Goal: Check status: Verify the current state of an ongoing process or item

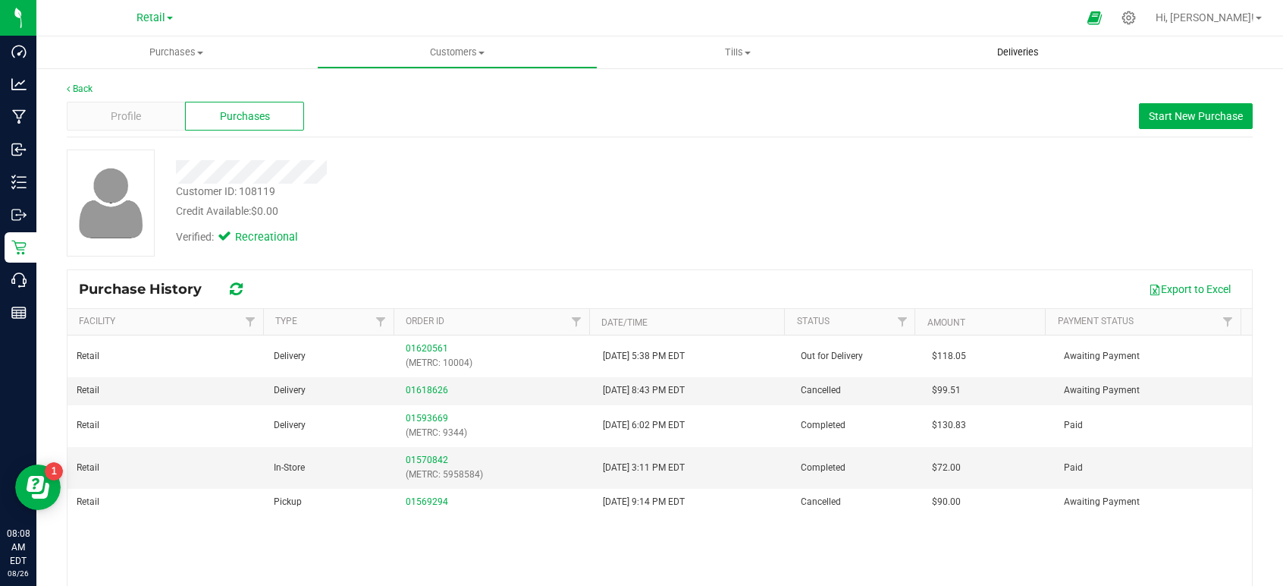
click at [1023, 49] on span "Deliveries" at bounding box center [1018, 53] width 83 height 14
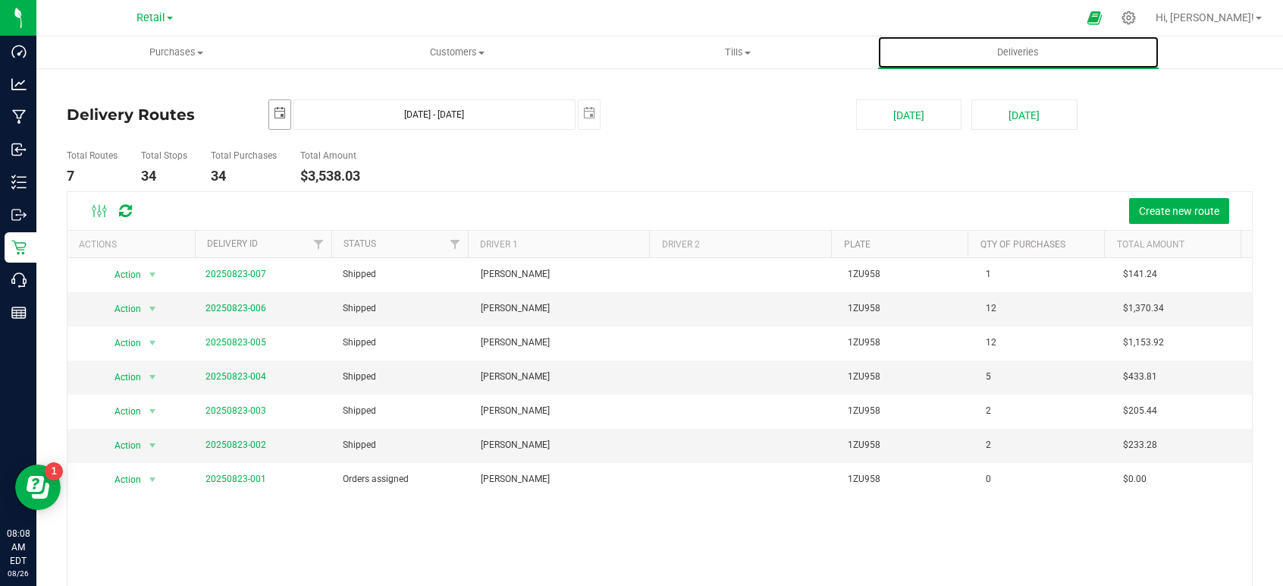
click at [278, 112] on span "select" at bounding box center [280, 113] width 12 height 12
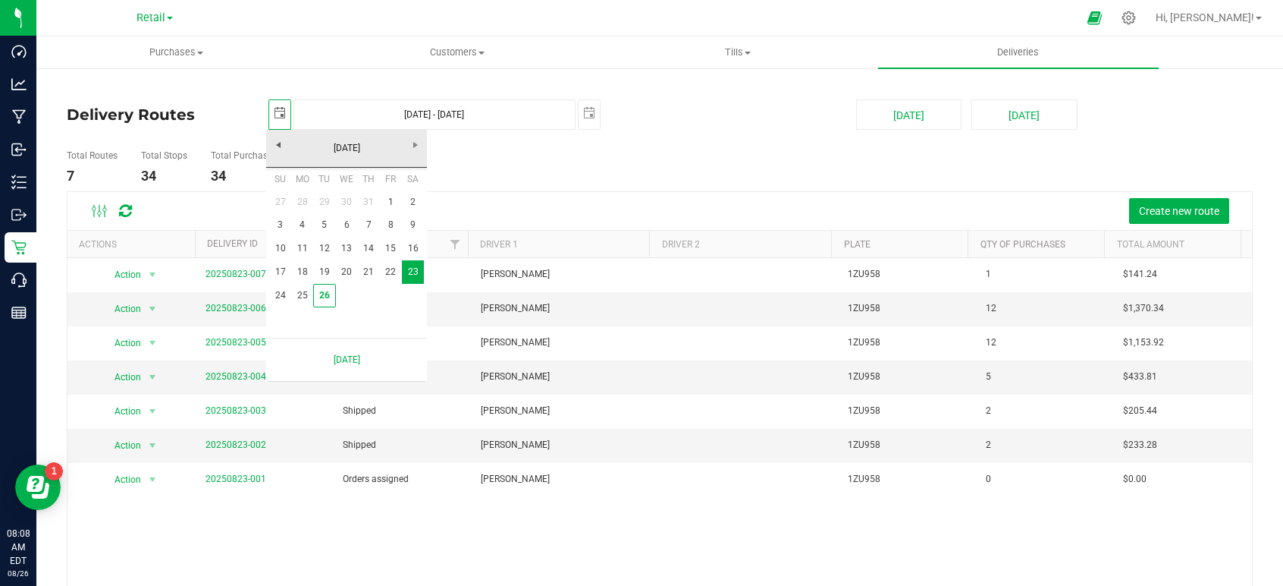
scroll to position [0, 38]
click at [328, 297] on link "26" at bounding box center [324, 296] width 22 height 24
type input "[DATE]"
type input "[DATE] - [DATE]"
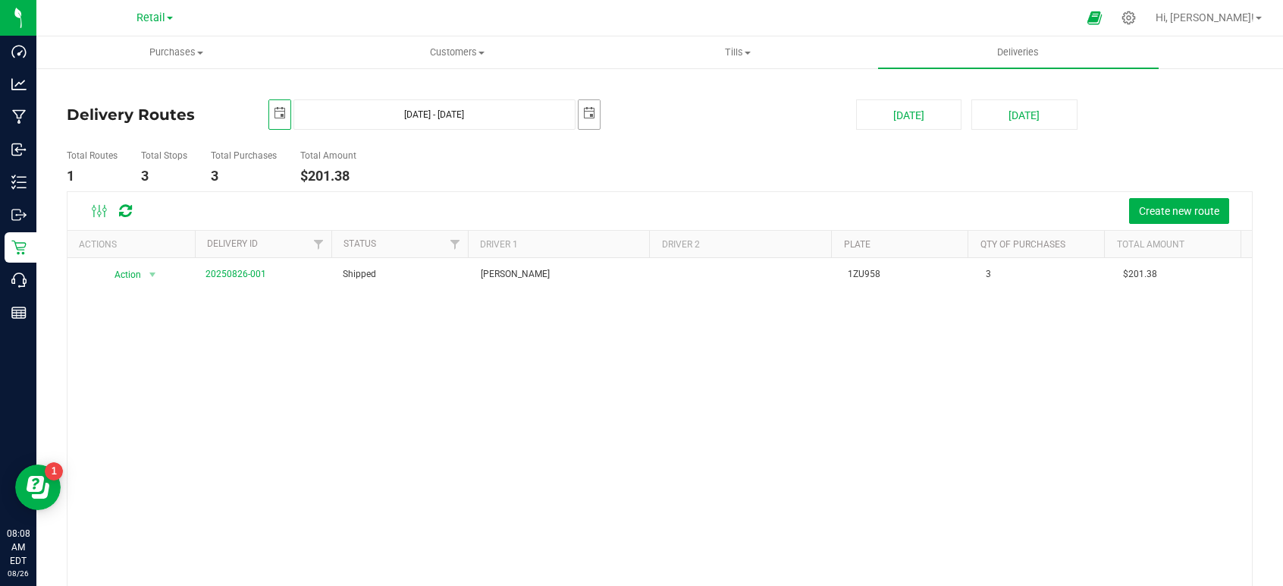
click at [583, 107] on span "select" at bounding box center [589, 113] width 12 height 12
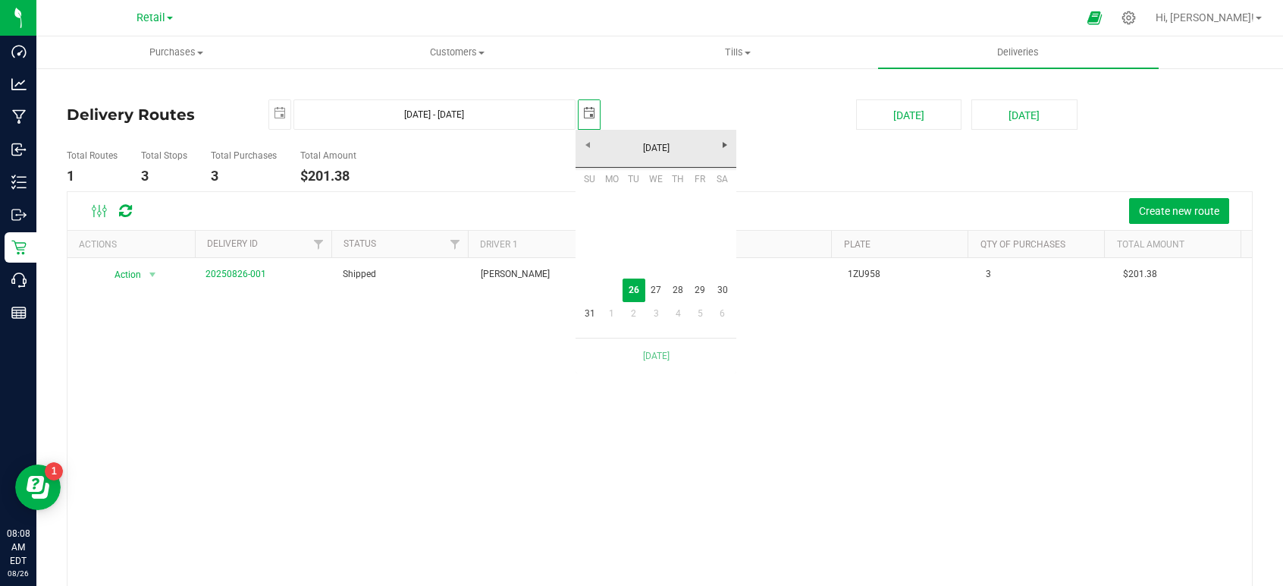
scroll to position [0, 38]
click at [724, 71] on div "Delivery Routes 2025-08-26 Aug 26, 2025 - Aug 26, 2025 2025-08-26 Today Tomorro…" at bounding box center [659, 373] width 1247 height 612
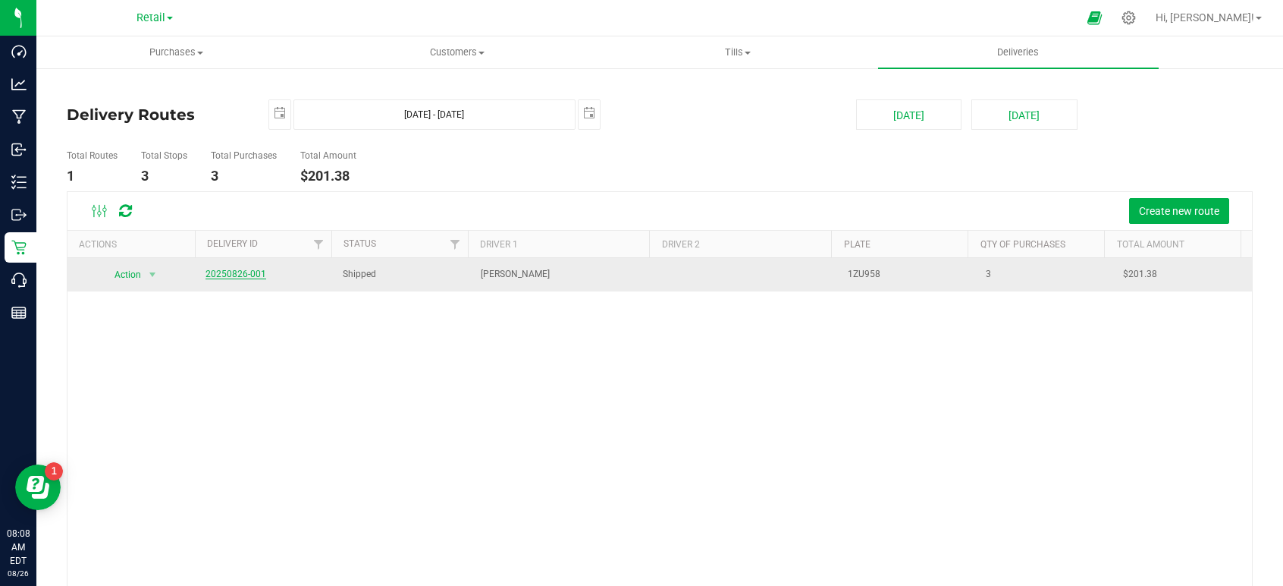
click at [237, 274] on link "20250826-001" at bounding box center [236, 274] width 61 height 11
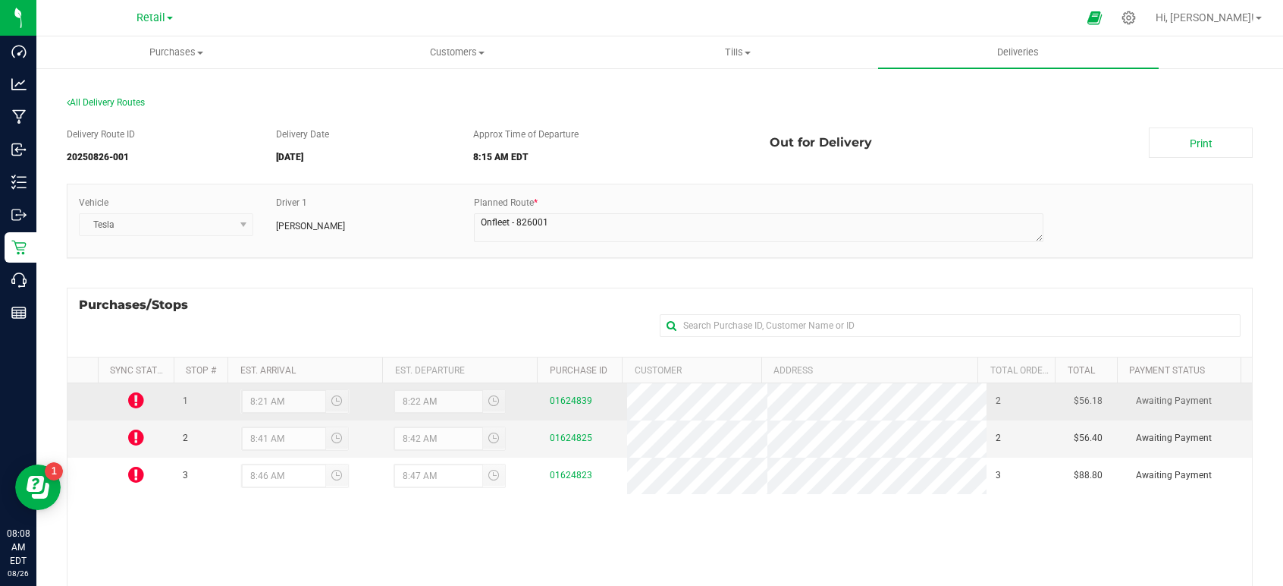
click at [135, 406] on icon at bounding box center [136, 400] width 16 height 18
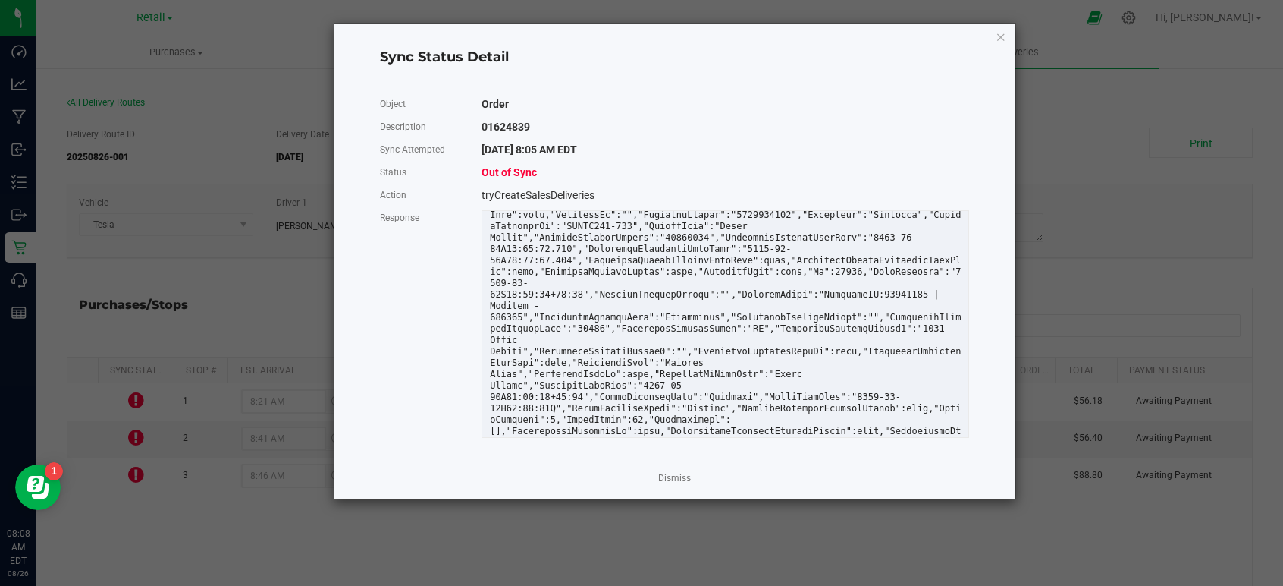
scroll to position [66, 0]
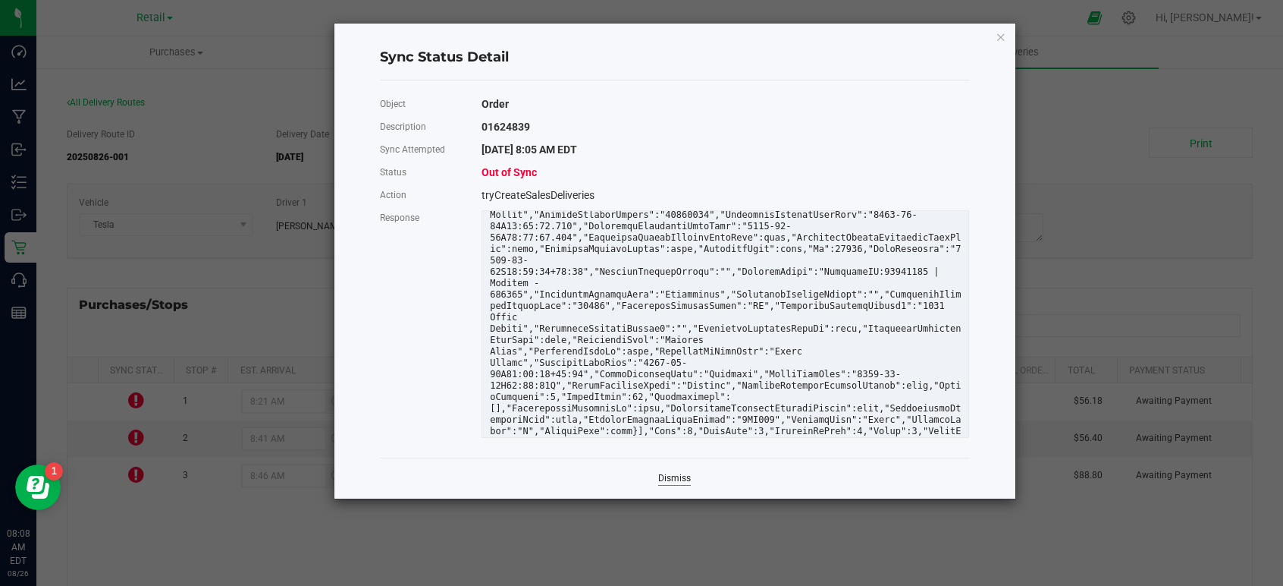
click at [674, 478] on link "Dismiss" at bounding box center [674, 478] width 33 height 13
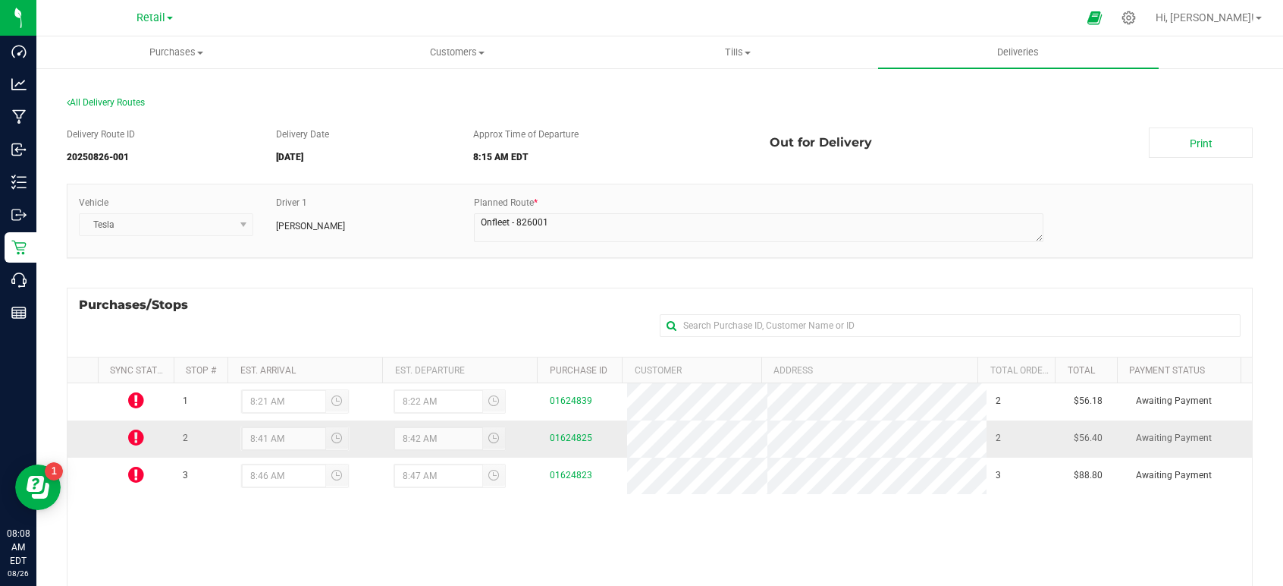
click at [137, 435] on icon at bounding box center [136, 437] width 16 height 18
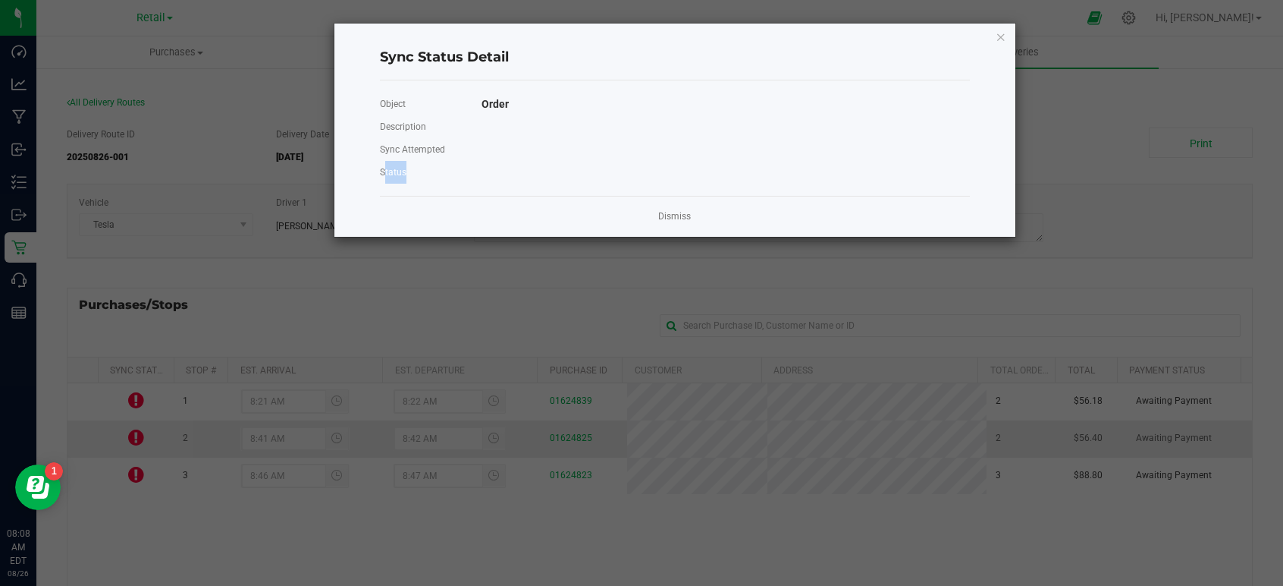
click at [137, 435] on ngb-modal-window "Sync Status Detail Object Order Description Sync Attempted Status Dismiss" at bounding box center [647, 293] width 1295 height 586
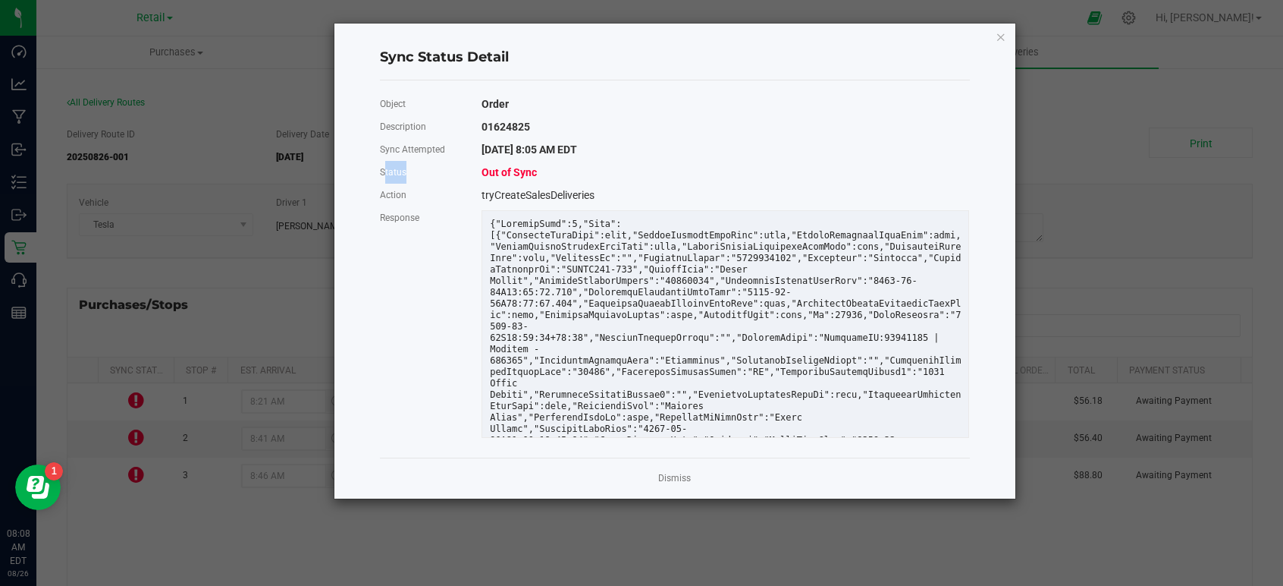
click at [401, 165] on div "Status" at bounding box center [420, 172] width 102 height 23
click at [511, 158] on div "8/26/2025 8:05 AM EDT" at bounding box center [725, 149] width 510 height 23
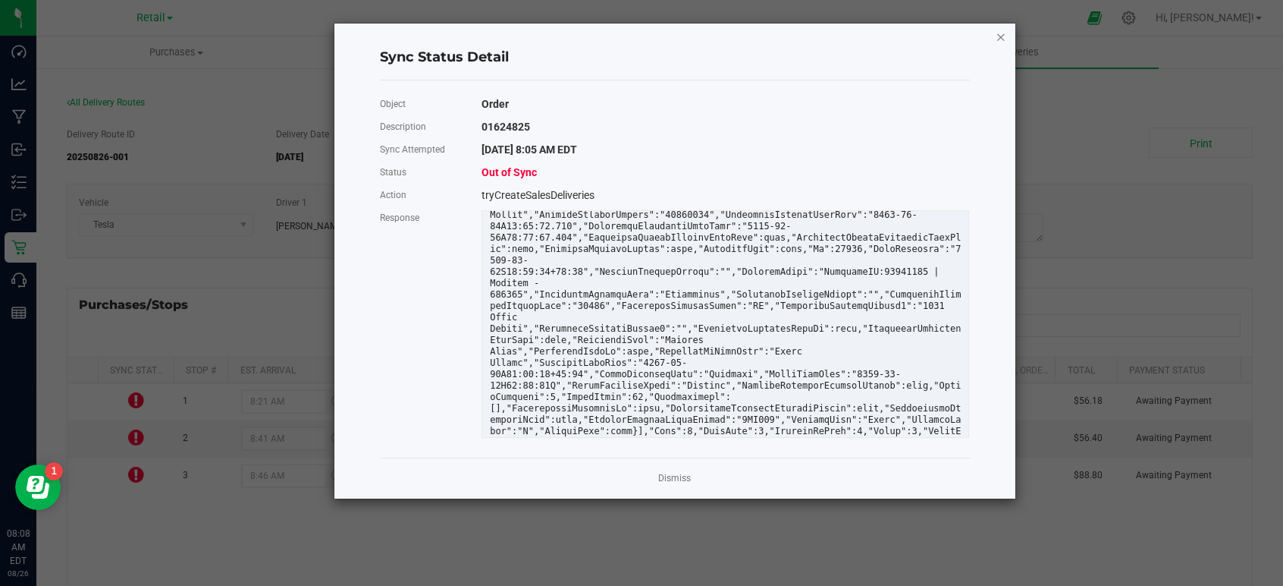
click at [1001, 36] on icon "Close" at bounding box center [1001, 36] width 11 height 18
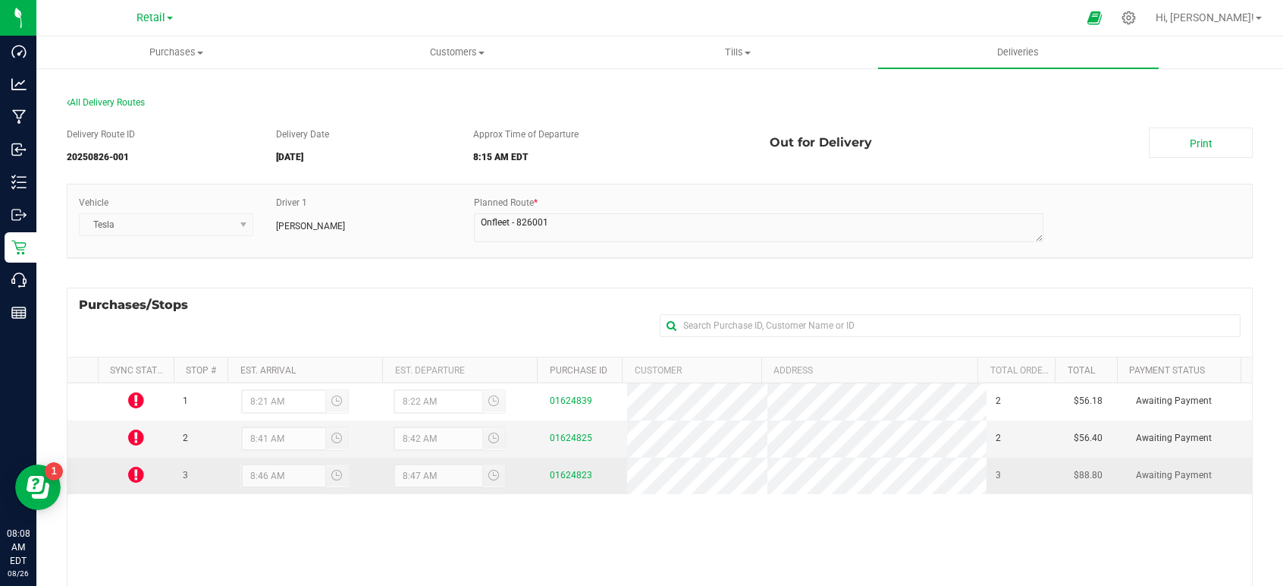
click at [137, 473] on icon at bounding box center [136, 474] width 16 height 18
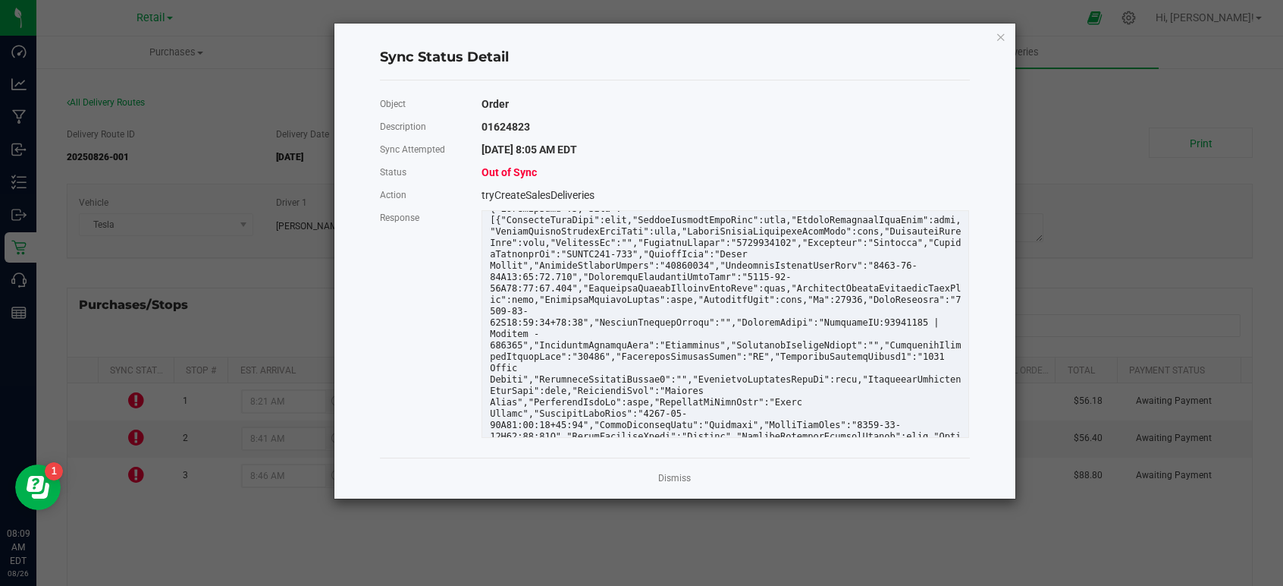
scroll to position [0, 0]
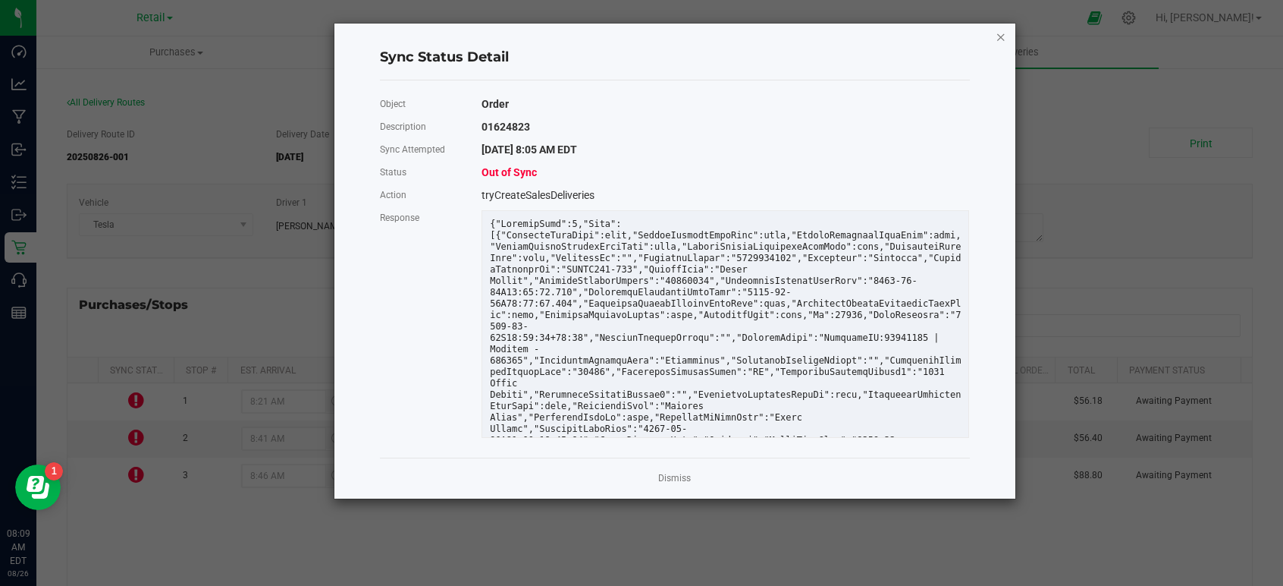
click at [1002, 37] on icon "Close" at bounding box center [1001, 36] width 11 height 18
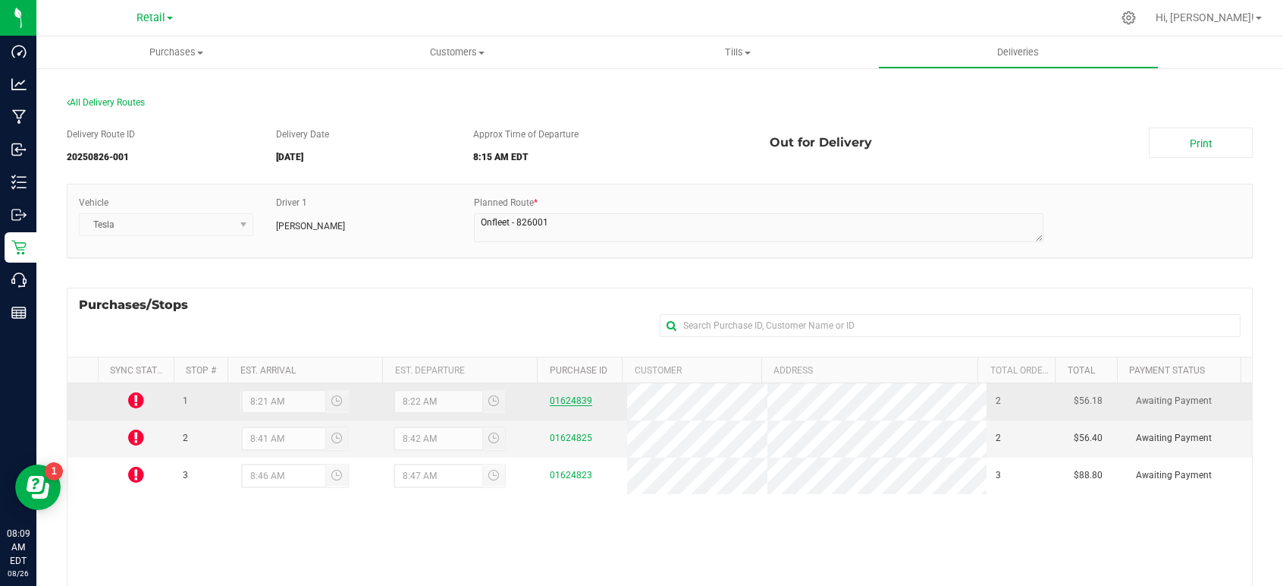
click at [558, 398] on link "01624839" at bounding box center [571, 400] width 42 height 11
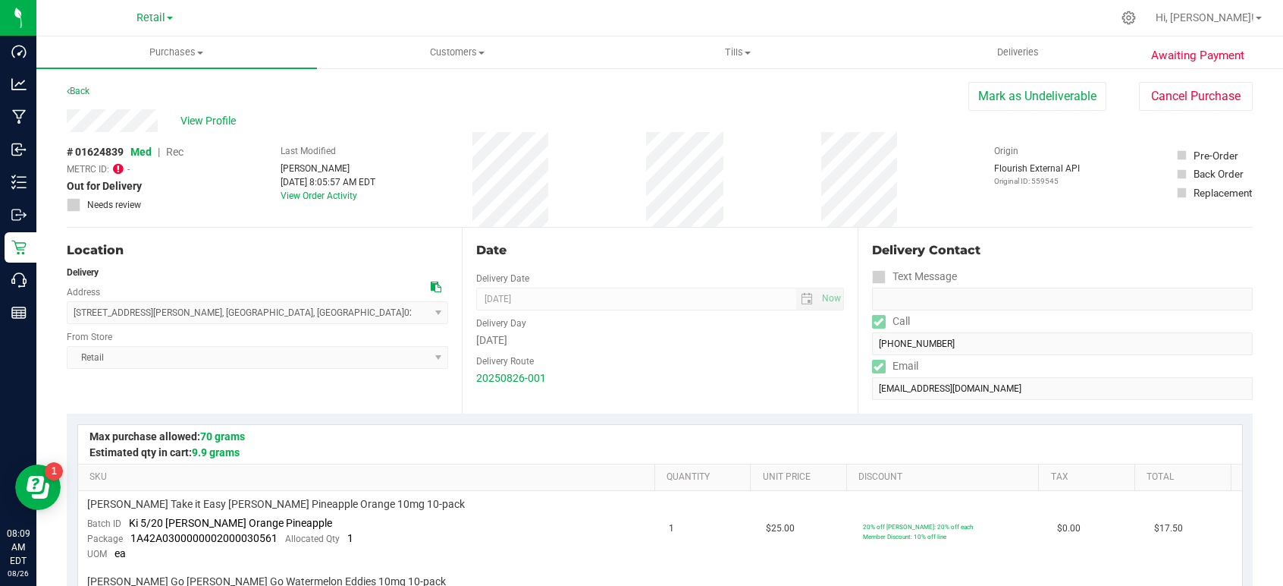
click at [118, 171] on icon at bounding box center [118, 168] width 11 height 12
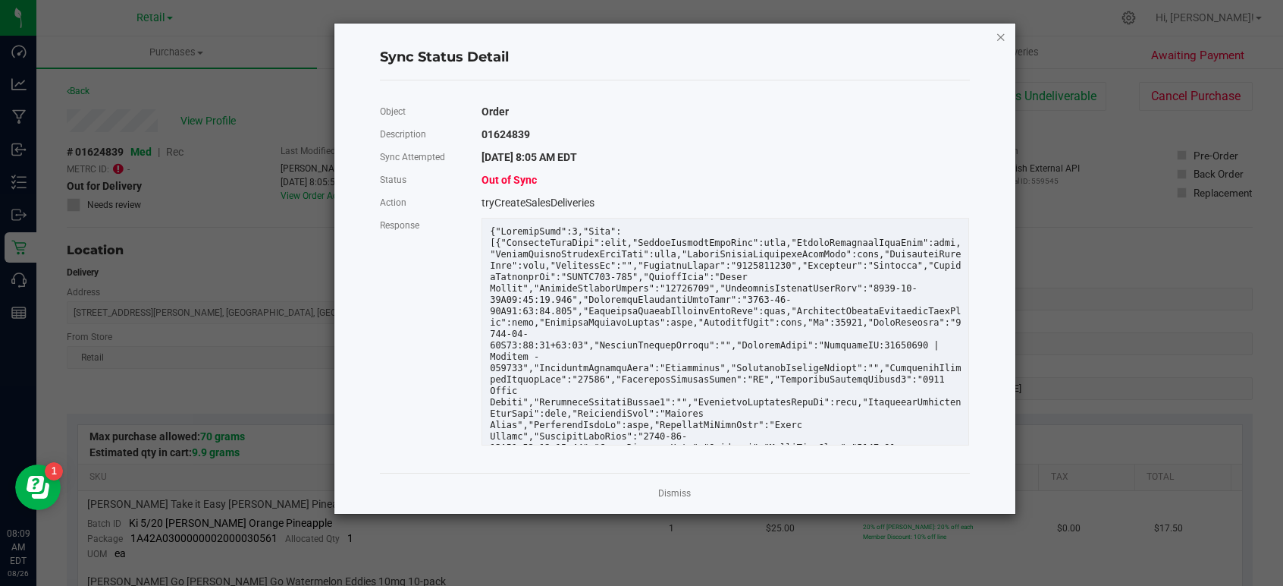
click at [1002, 36] on icon "Close" at bounding box center [1001, 36] width 11 height 18
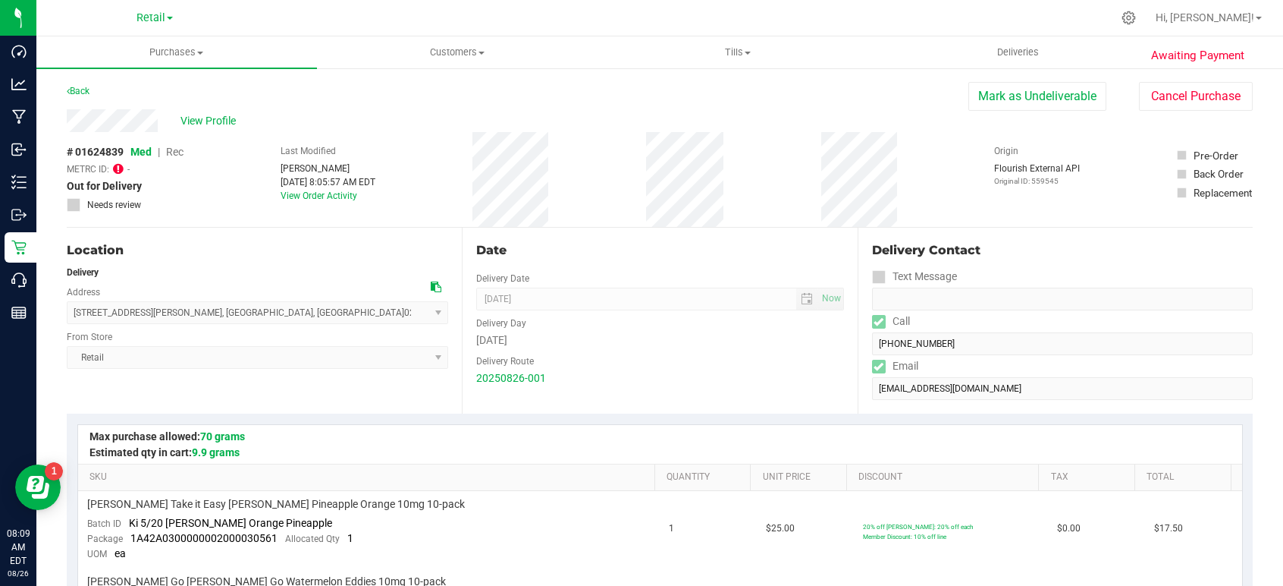
click at [118, 168] on icon at bounding box center [118, 168] width 11 height 12
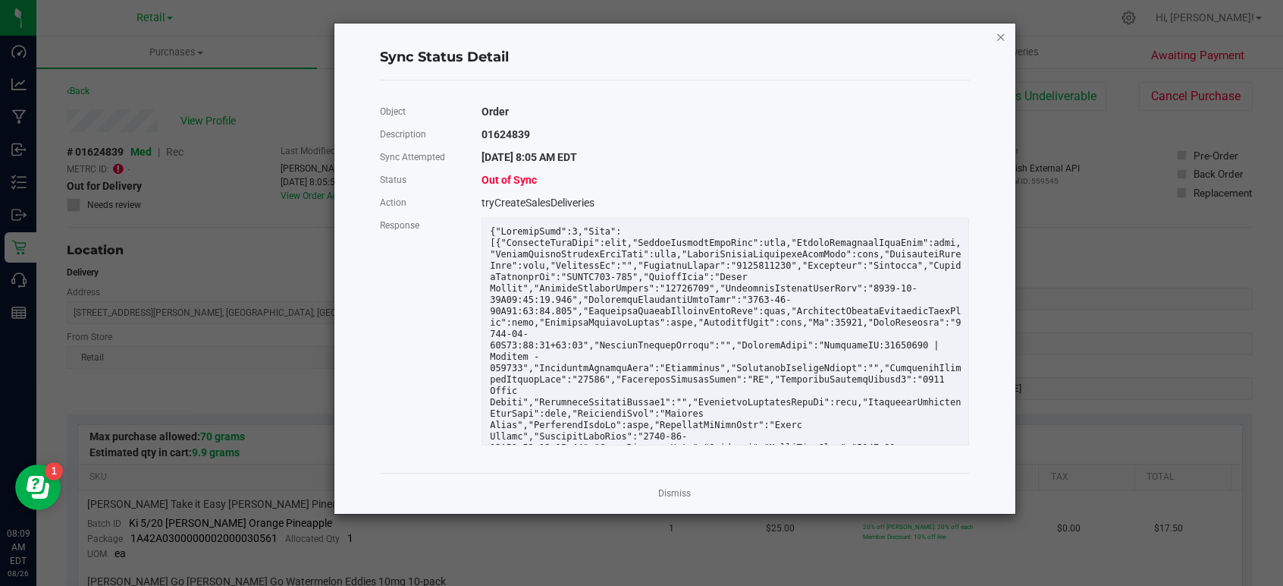
click at [1004, 30] on icon "Close" at bounding box center [1001, 36] width 11 height 18
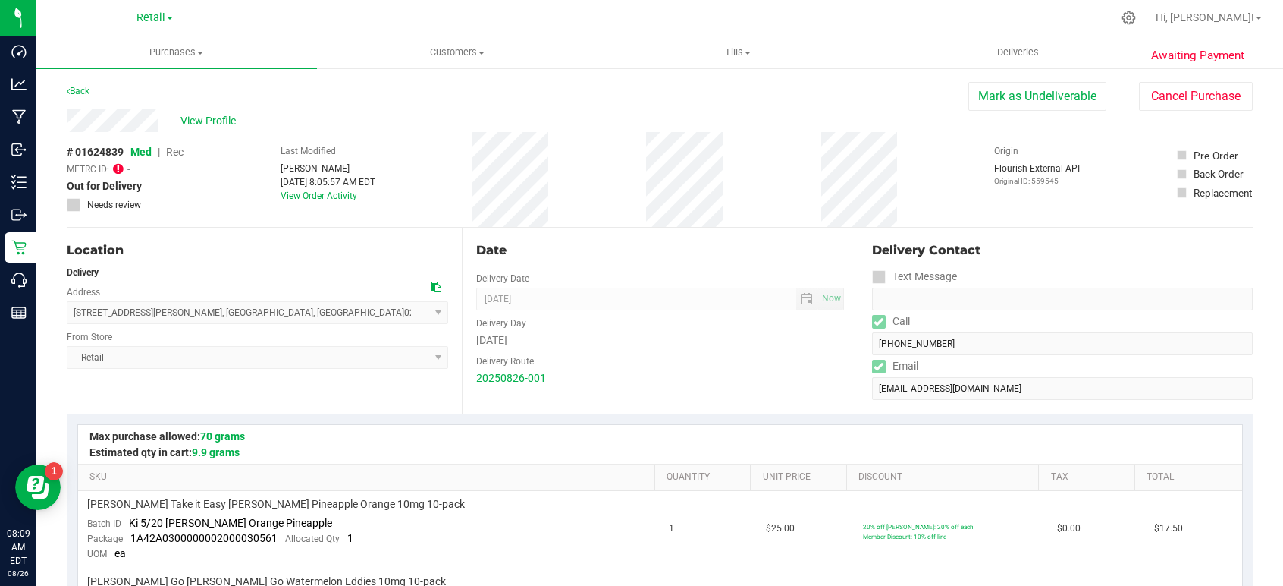
click at [121, 168] on icon at bounding box center [118, 168] width 11 height 12
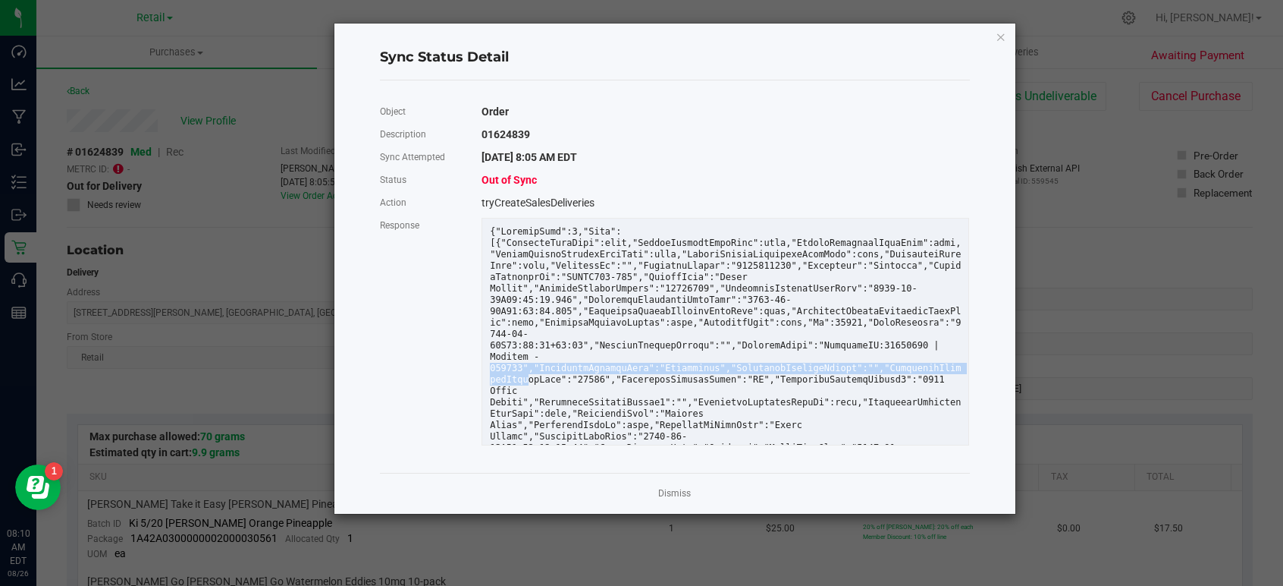
drag, startPoint x: 487, startPoint y: 356, endPoint x: 542, endPoint y: 384, distance: 62.1
click at [498, 373] on div at bounding box center [725, 333] width 510 height 239
click at [678, 485] on app-cancel-button "Dismiss" at bounding box center [674, 493] width 33 height 16
click at [676, 489] on link "Dismiss" at bounding box center [674, 493] width 33 height 13
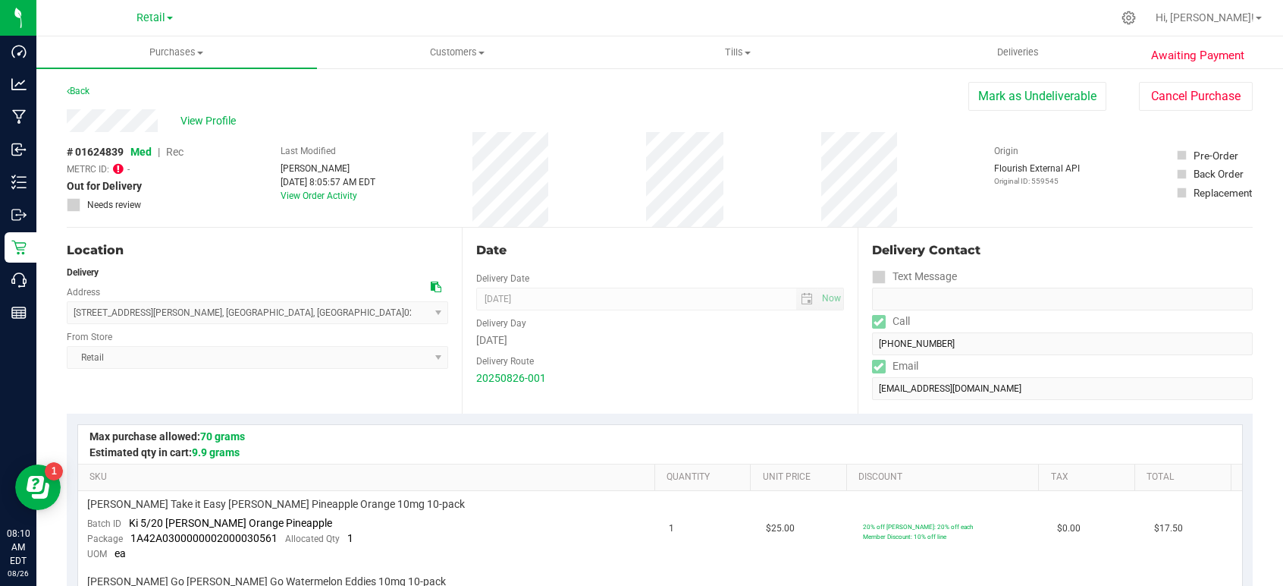
click at [120, 171] on icon at bounding box center [118, 168] width 11 height 12
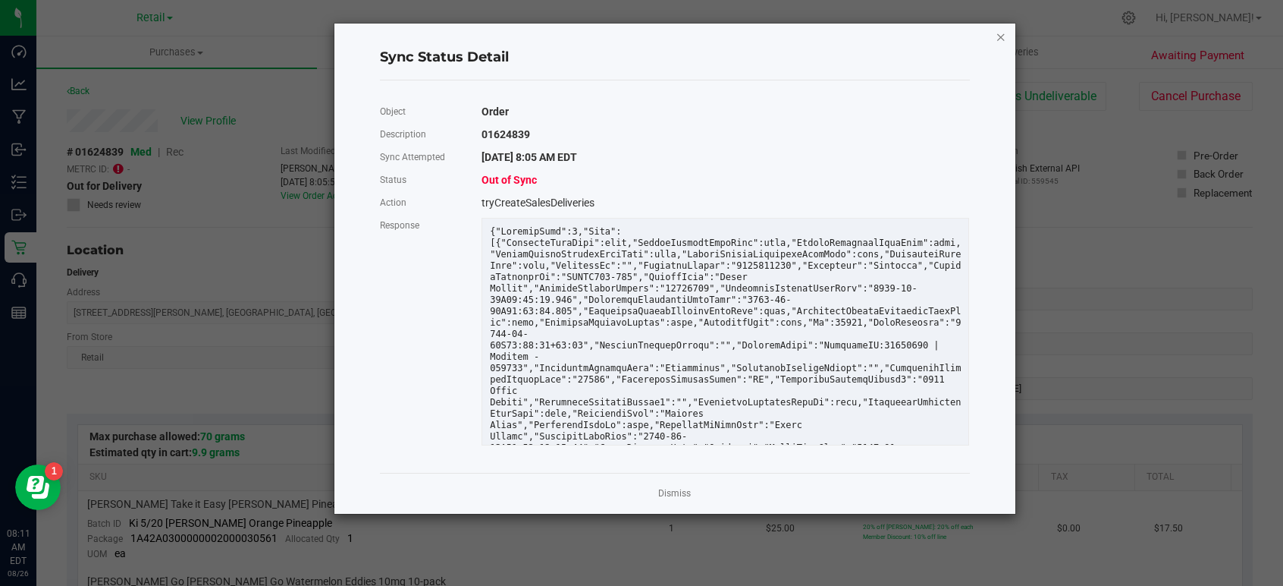
click at [1006, 39] on icon "Close" at bounding box center [1001, 36] width 11 height 18
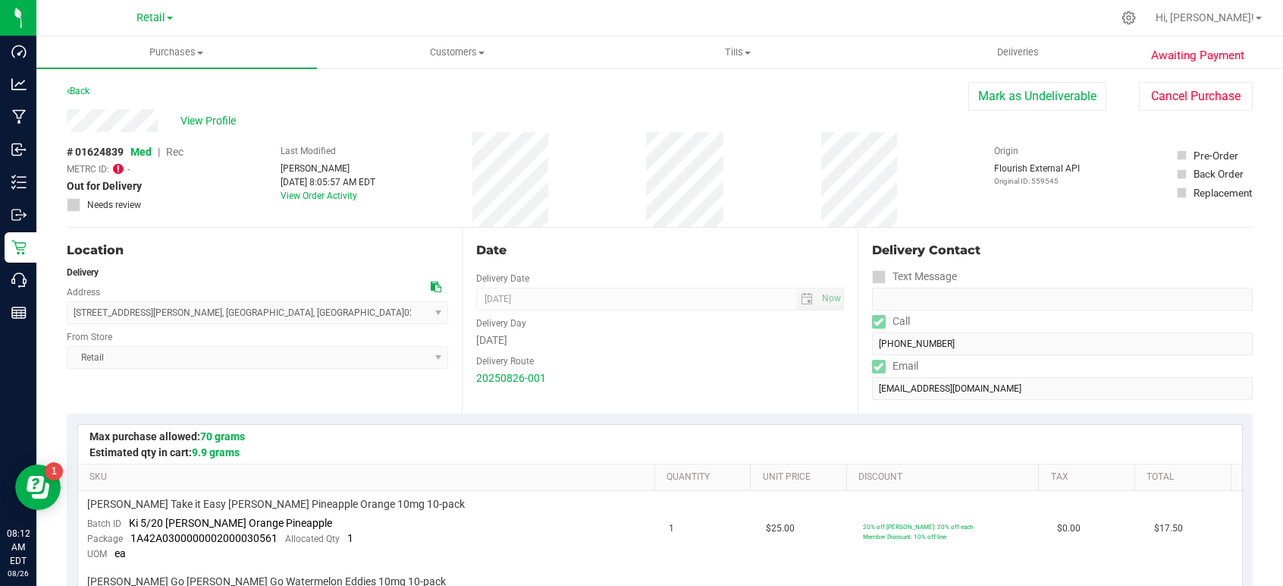
drag, startPoint x: 196, startPoint y: 195, endPoint x: 166, endPoint y: 217, distance: 36.9
click at [186, 216] on div "# 01624839 Med | Rec METRC ID: - Out for Delivery Needs review Last Modified Ke…" at bounding box center [660, 179] width 1186 height 95
click at [1025, 47] on span "Deliveries" at bounding box center [1018, 53] width 83 height 14
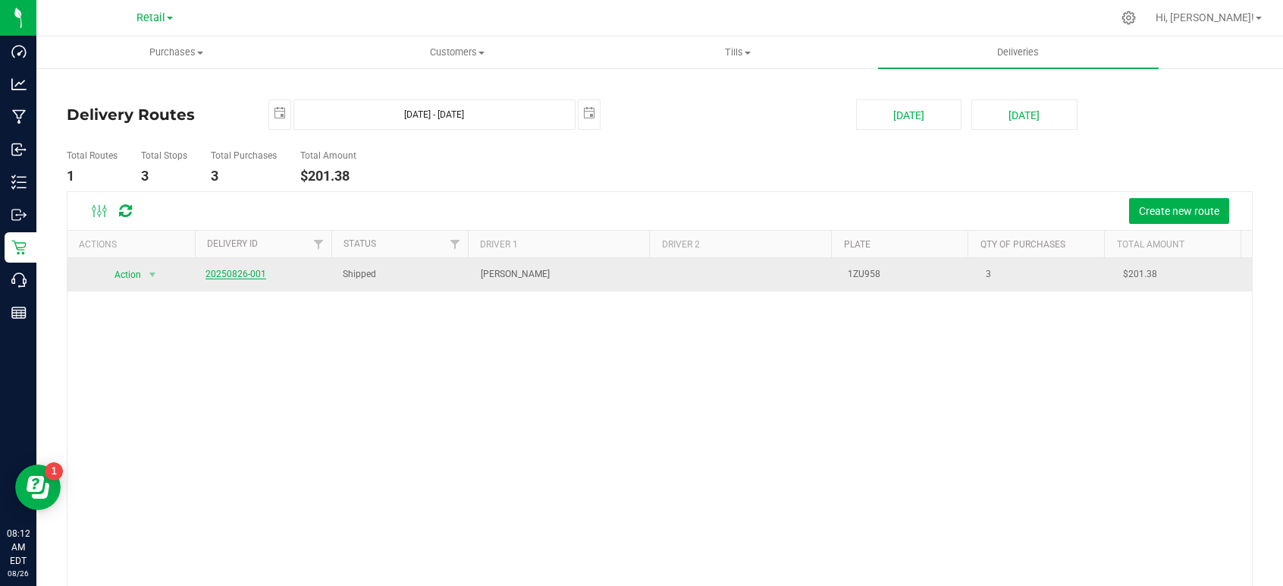
click at [234, 270] on link "20250826-001" at bounding box center [236, 274] width 61 height 11
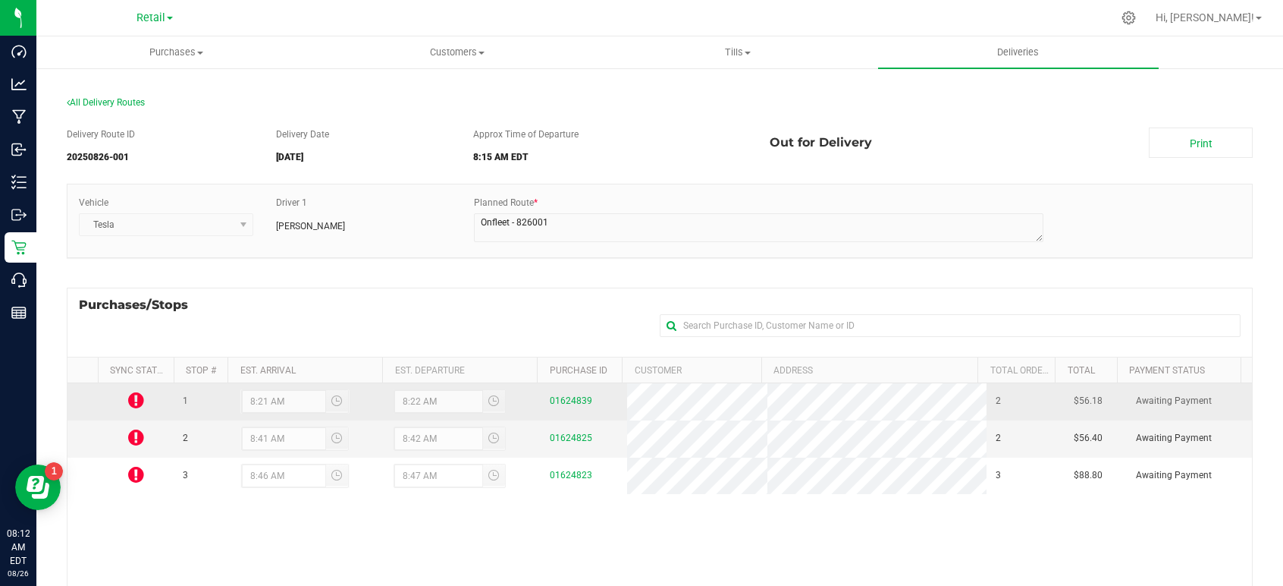
click at [137, 407] on icon at bounding box center [136, 400] width 16 height 18
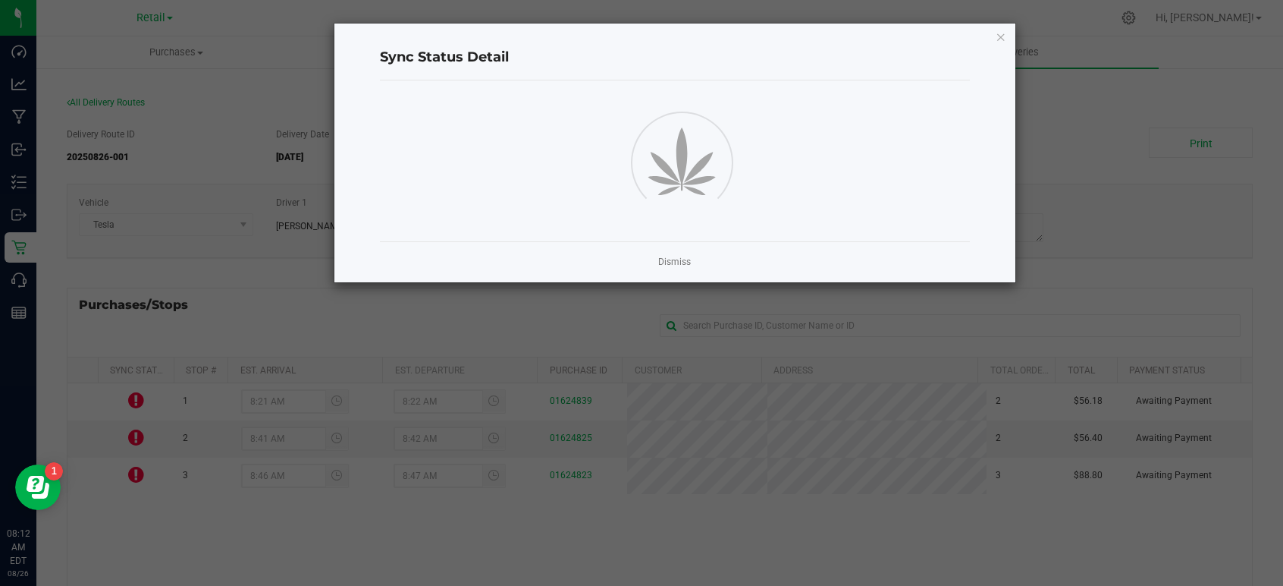
click at [140, 408] on ngb-modal-window "Sync Status Detail Dismiss" at bounding box center [647, 293] width 1295 height 586
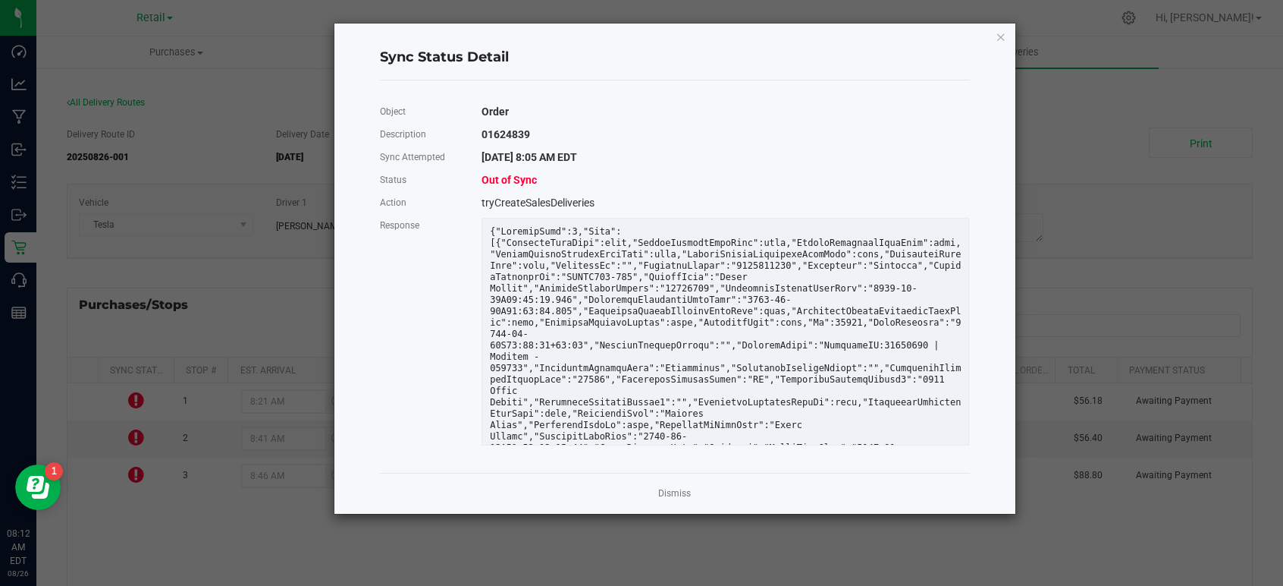
drag, startPoint x: 140, startPoint y: 408, endPoint x: 384, endPoint y: 366, distance: 247.9
click at [384, 366] on div "Response" at bounding box center [675, 333] width 613 height 239
click at [1003, 37] on icon "Close" at bounding box center [1001, 36] width 11 height 18
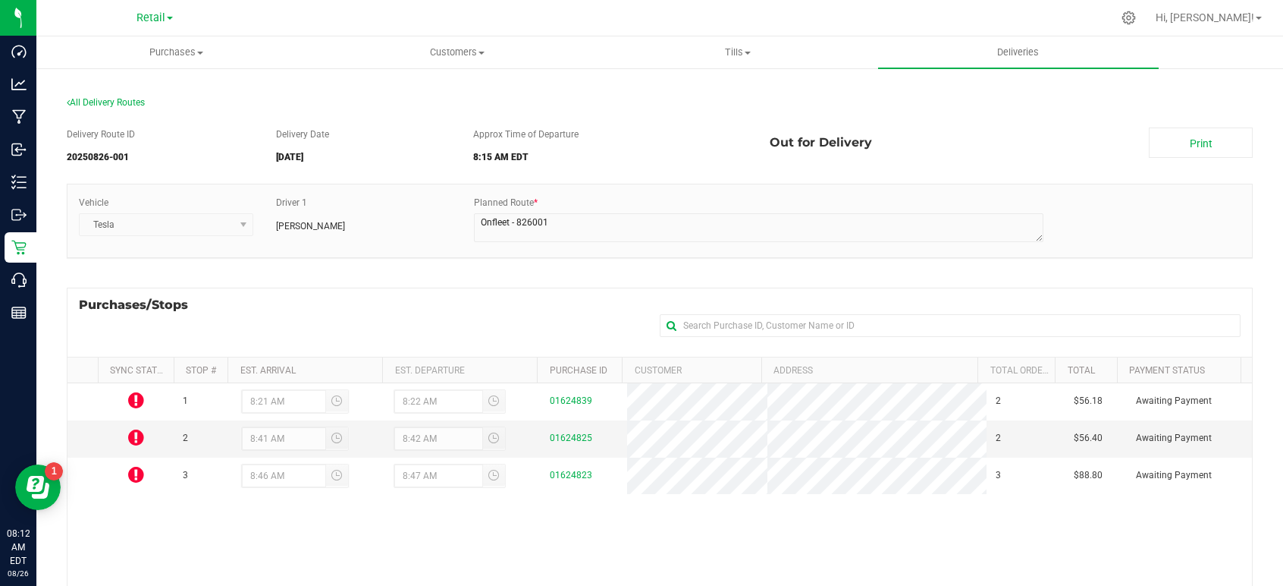
drag, startPoint x: 139, startPoint y: 400, endPoint x: 162, endPoint y: 382, distance: 29.7
click at [162, 382] on th "Sync Status" at bounding box center [136, 370] width 76 height 26
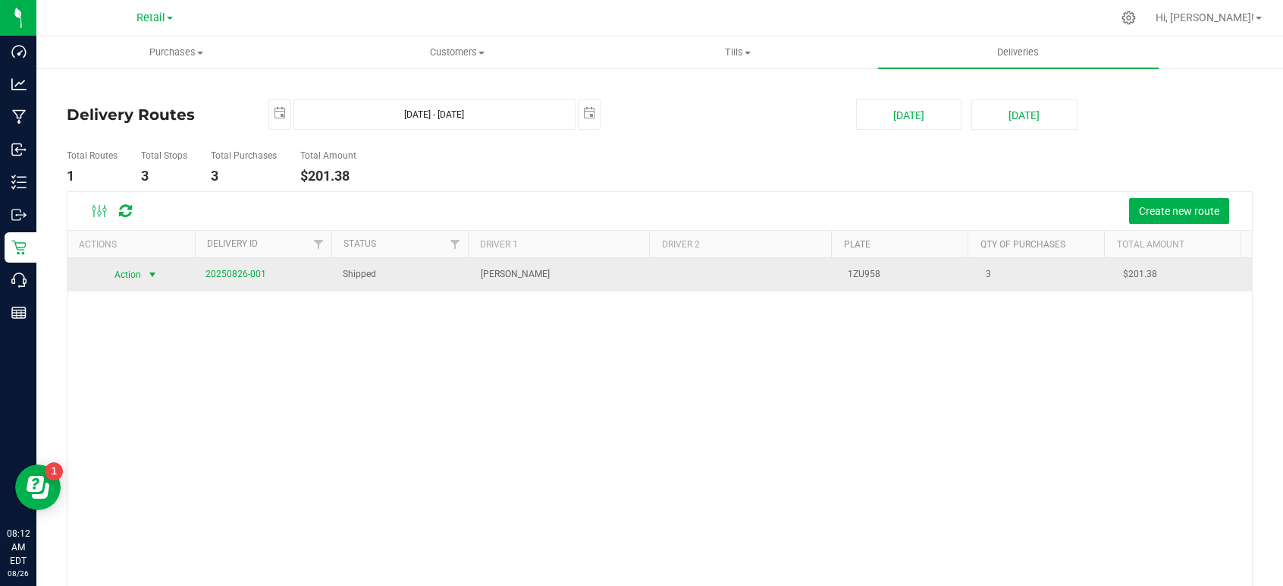
click at [149, 269] on span "select" at bounding box center [152, 275] width 12 height 12
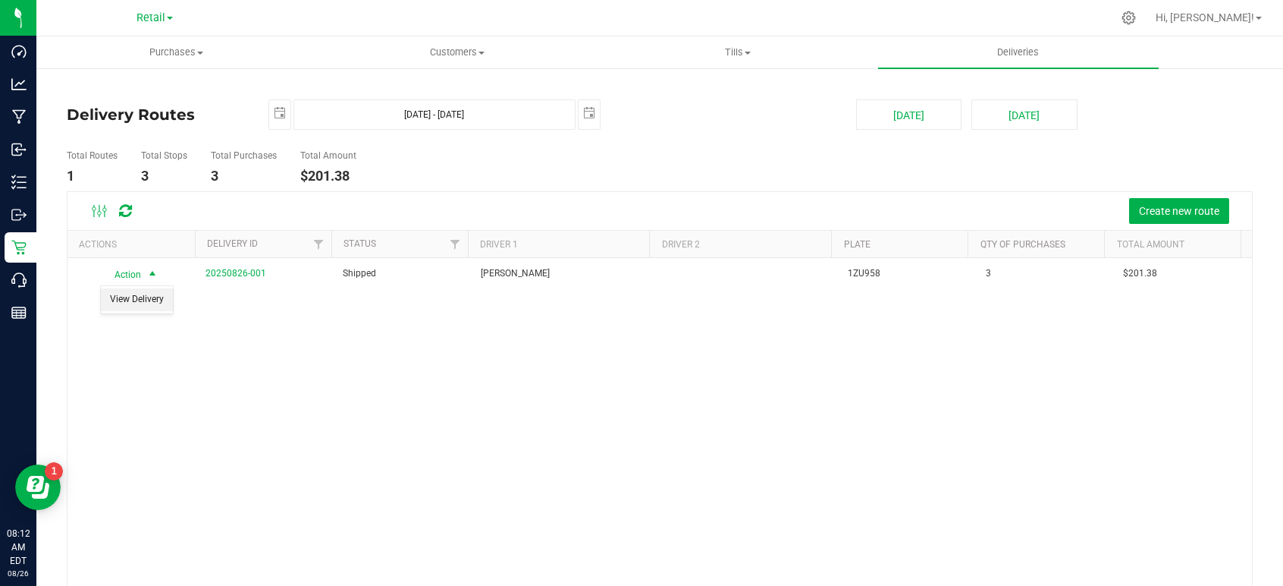
click at [146, 300] on li "View Delivery" at bounding box center [137, 299] width 72 height 23
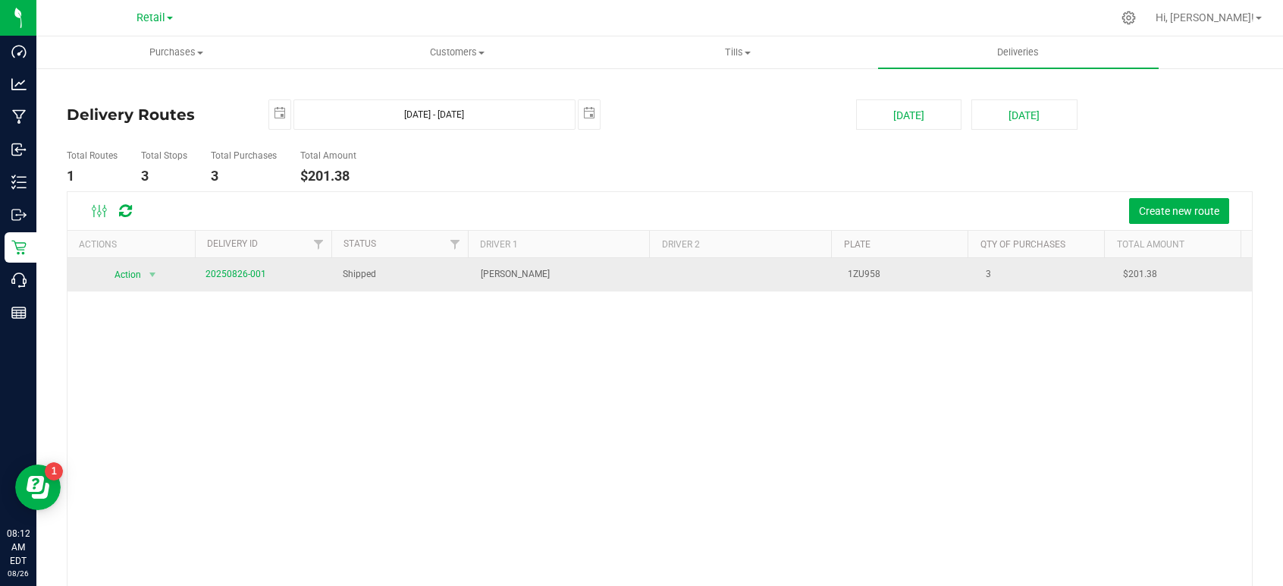
drag, startPoint x: 451, startPoint y: 278, endPoint x: 379, endPoint y: 269, distance: 73.4
click at [379, 269] on td "Shipped" at bounding box center [403, 274] width 138 height 33
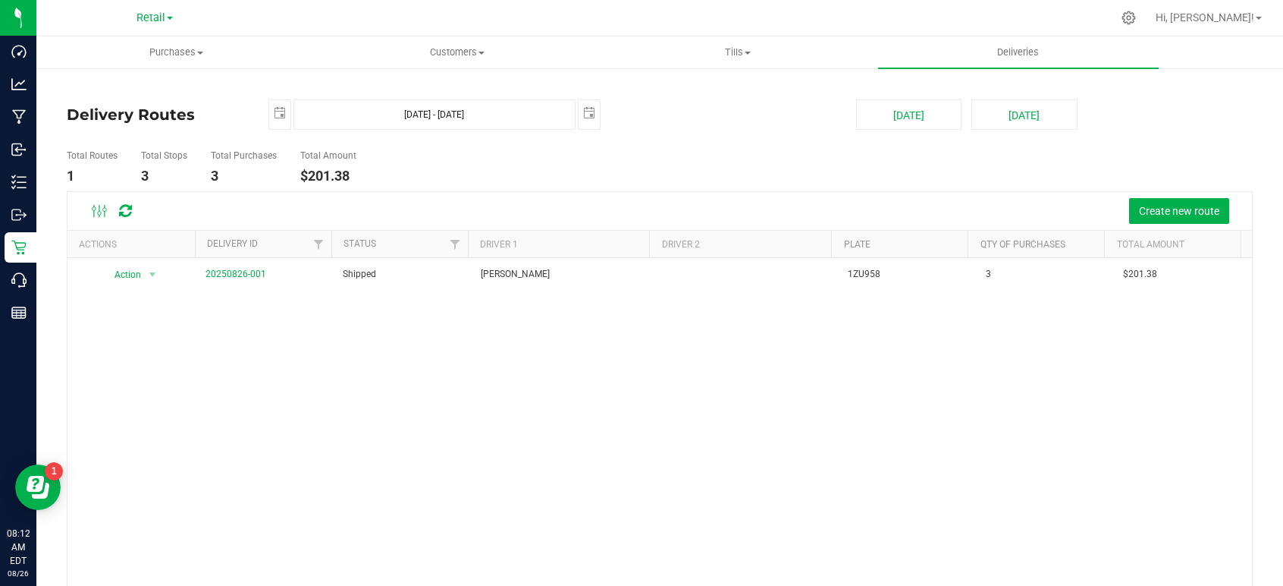
click at [813, 129] on div "2025-08-26 Aug 26, 2025 - Aug 26, 2025 2025-08-26" at bounding box center [551, 114] width 588 height 30
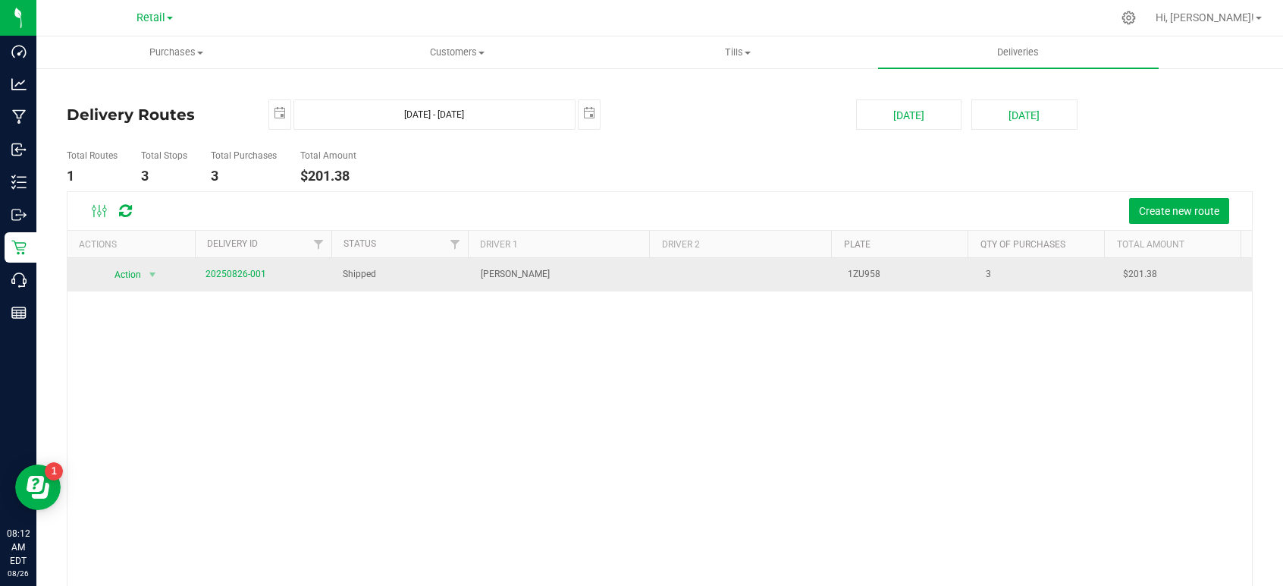
click at [515, 272] on span "[PERSON_NAME]" at bounding box center [515, 274] width 69 height 14
click at [350, 277] on span "Shipped" at bounding box center [359, 274] width 33 height 14
click at [235, 275] on link "20250826-001" at bounding box center [236, 274] width 61 height 11
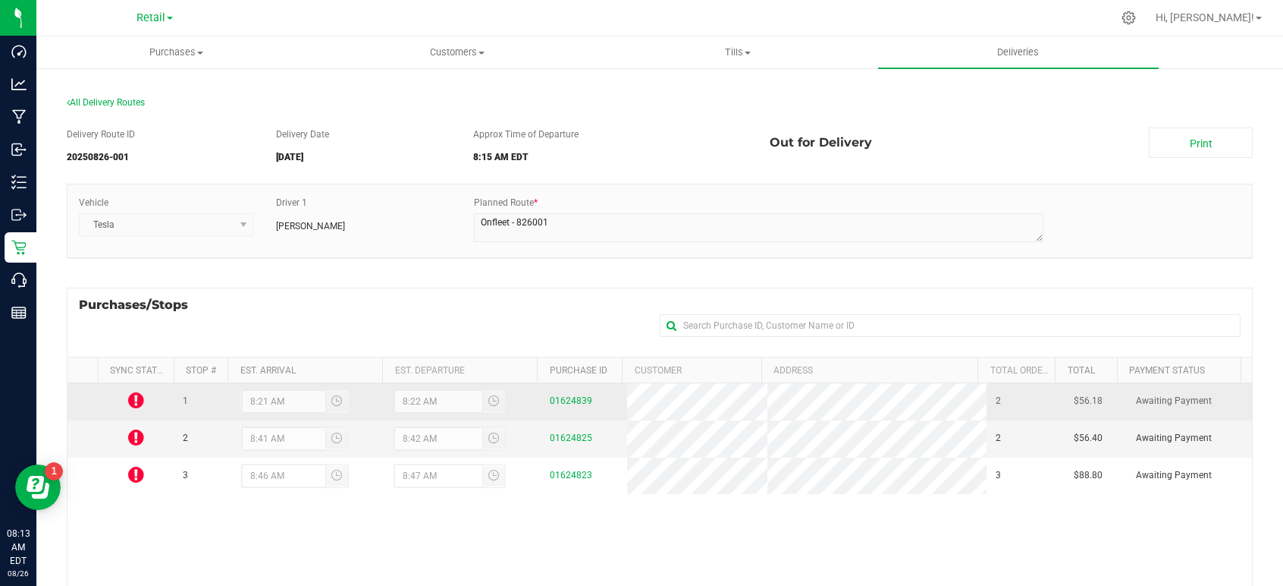
drag, startPoint x: 133, startPoint y: 401, endPoint x: 140, endPoint y: 391, distance: 13.1
click at [140, 391] on icon at bounding box center [136, 400] width 16 height 18
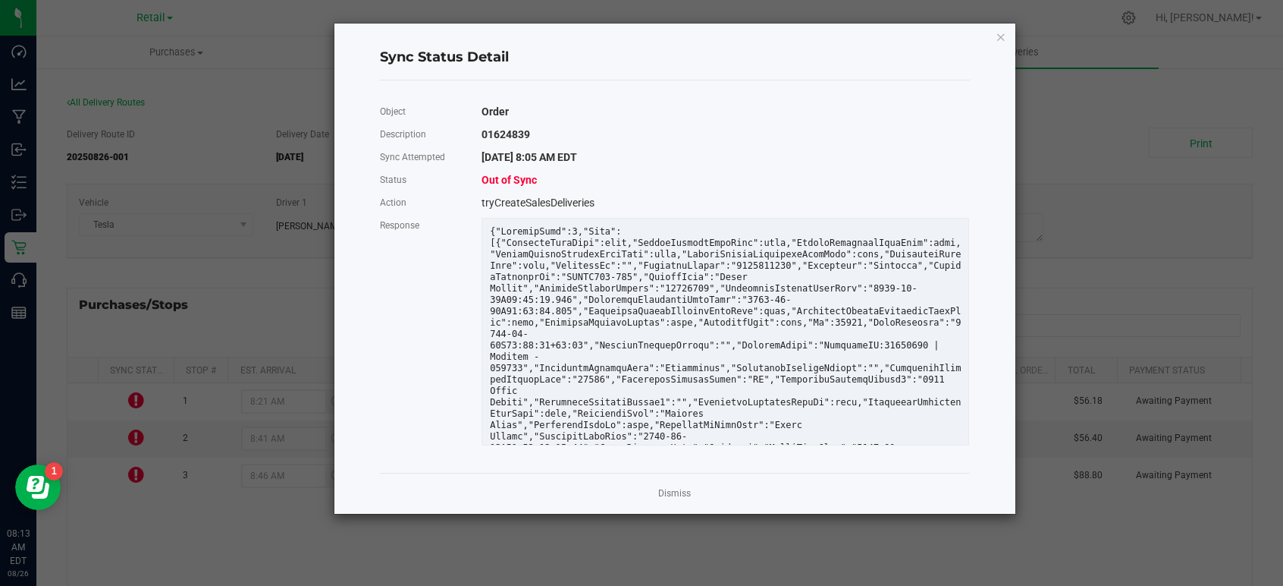
scroll to position [66, 0]
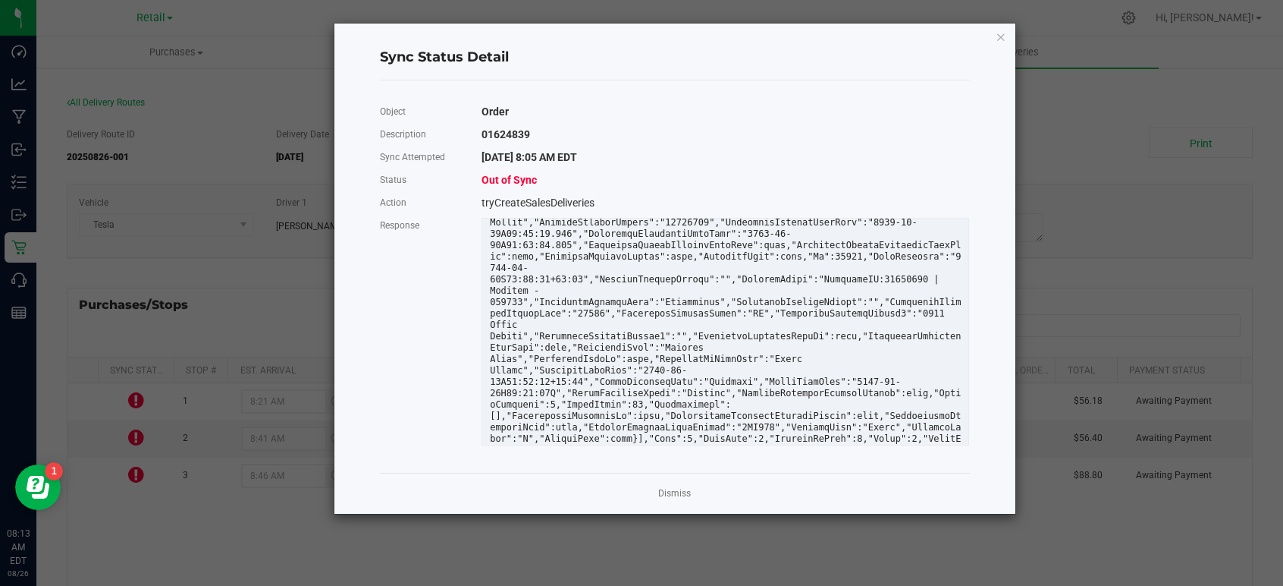
click at [903, 429] on div at bounding box center [726, 332] width 488 height 228
click at [1001, 36] on icon "Close" at bounding box center [1001, 36] width 11 height 18
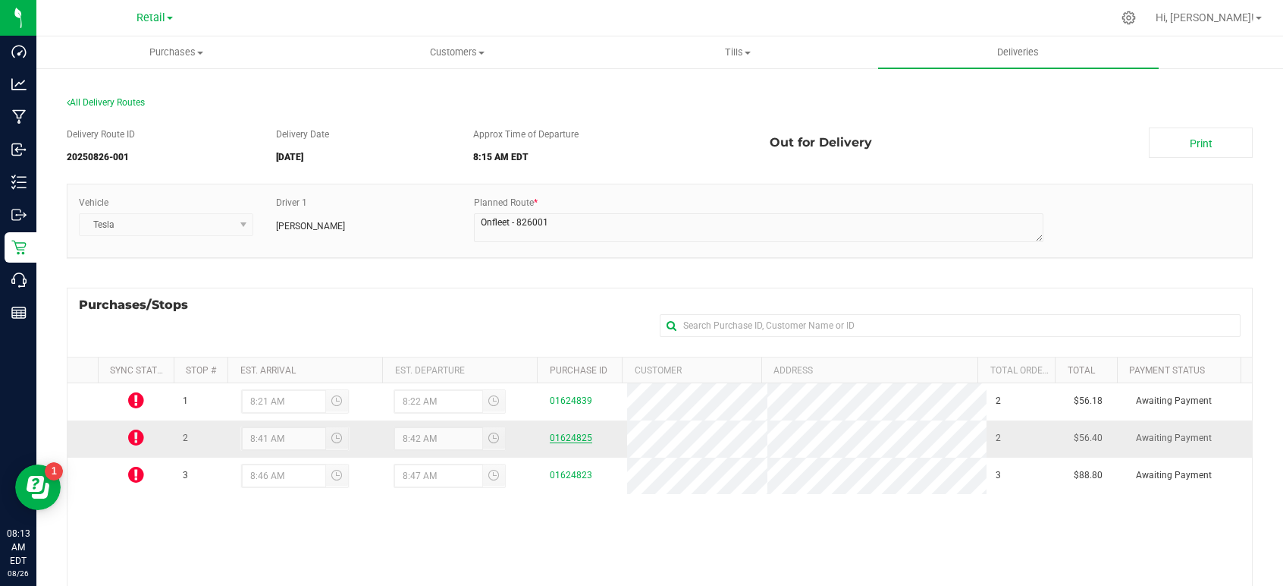
click at [564, 441] on link "01624825" at bounding box center [571, 437] width 42 height 11
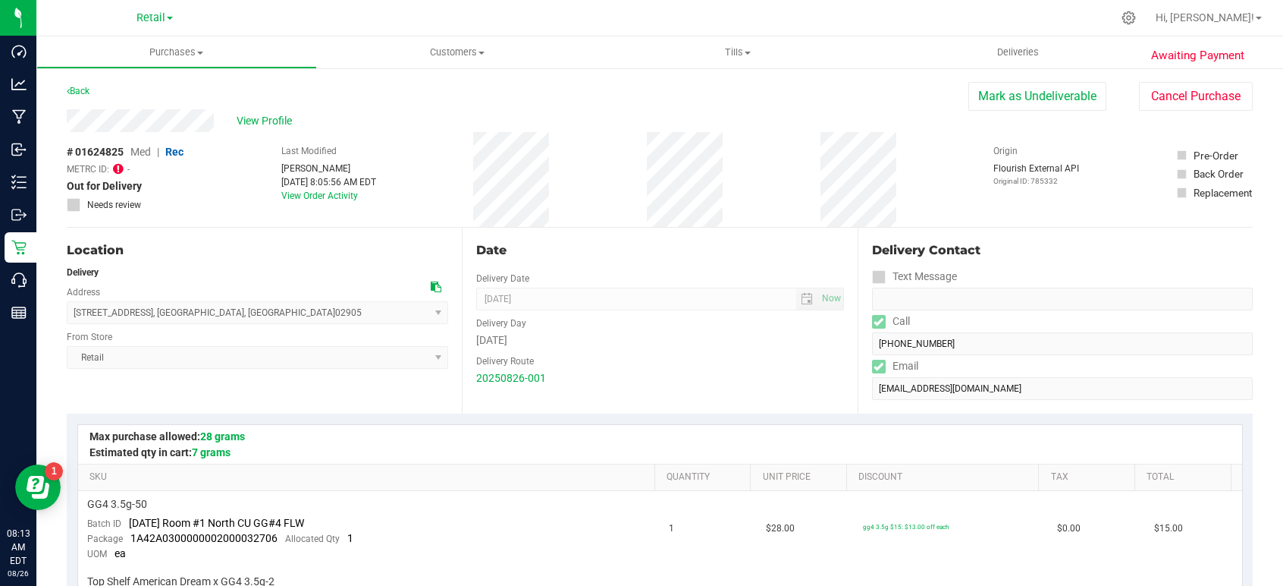
click at [121, 164] on icon at bounding box center [118, 168] width 11 height 12
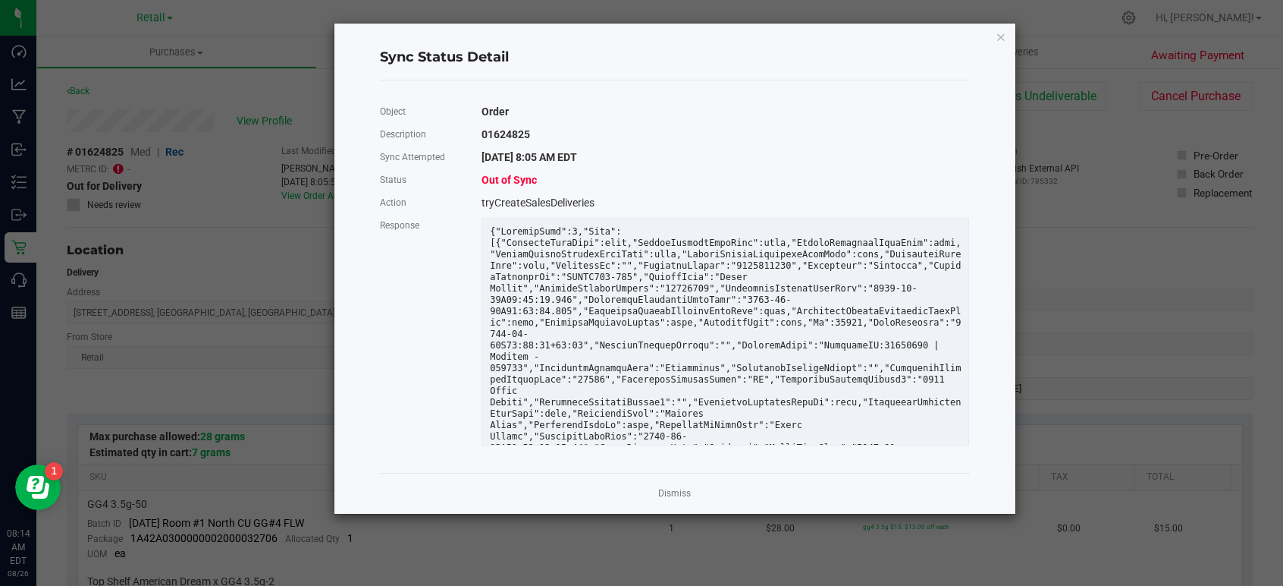
drag, startPoint x: 664, startPoint y: 312, endPoint x: 690, endPoint y: 312, distance: 26.5
click at [664, 312] on div at bounding box center [726, 374] width 494 height 296
click at [822, 291] on div at bounding box center [726, 374] width 494 height 296
click at [947, 265] on div at bounding box center [726, 374] width 494 height 296
click at [1004, 34] on icon "Close" at bounding box center [1001, 36] width 11 height 18
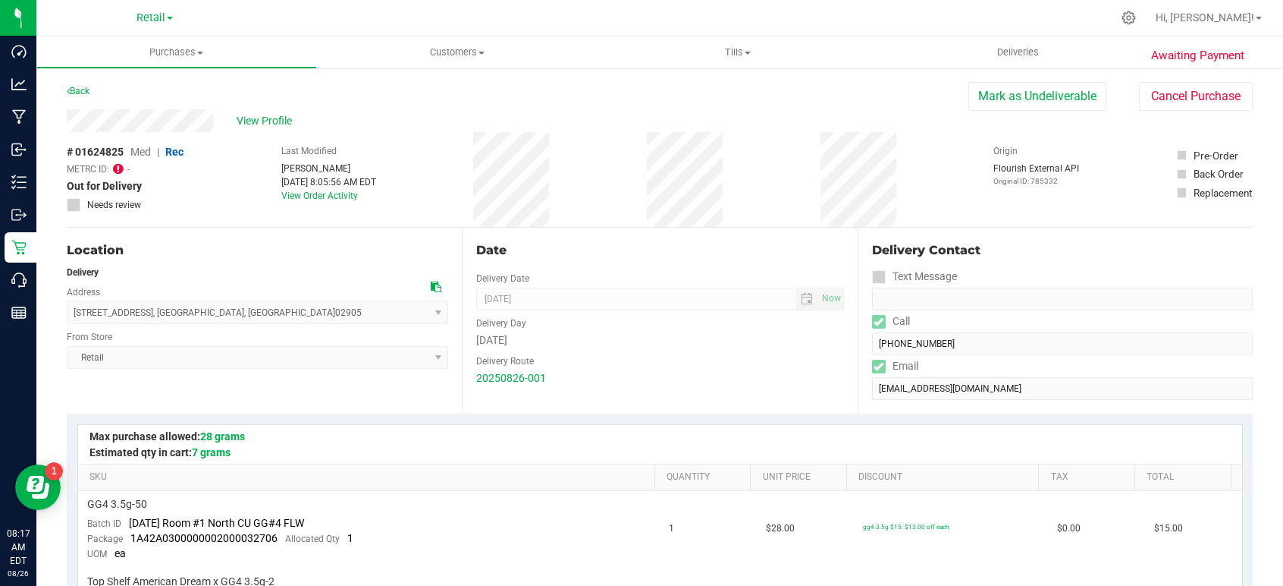
click at [78, 157] on span "# 01624825" at bounding box center [95, 152] width 57 height 16
click at [118, 168] on icon at bounding box center [118, 168] width 11 height 12
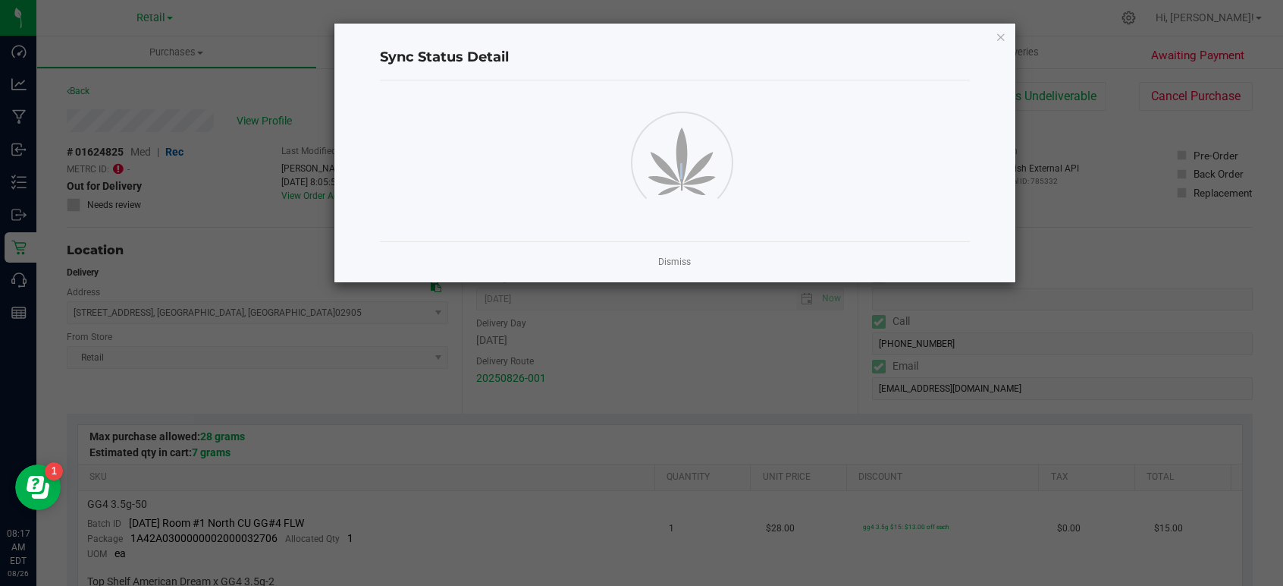
click at [118, 168] on ngb-modal-window "Sync Status Detail Dismiss" at bounding box center [647, 293] width 1295 height 586
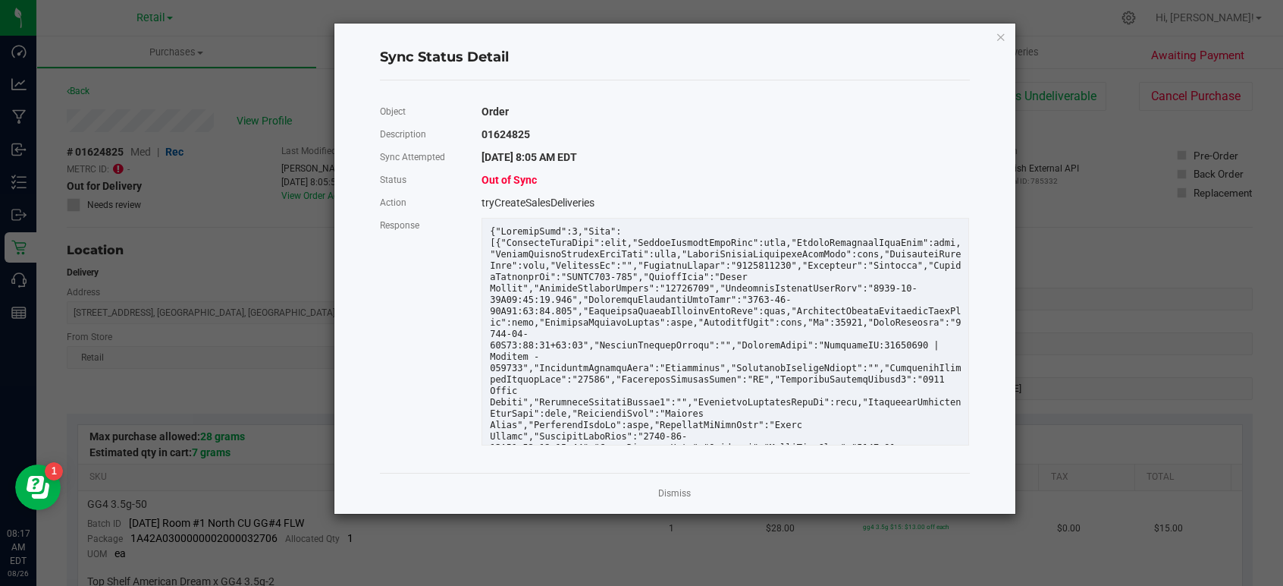
scroll to position [66, 0]
click at [1007, 36] on div "Sync Status Detail Object Order Description 01624825 Sync Attempted 8/26/2025 8…" at bounding box center [675, 269] width 681 height 490
click at [1001, 32] on icon "Close" at bounding box center [1001, 36] width 11 height 18
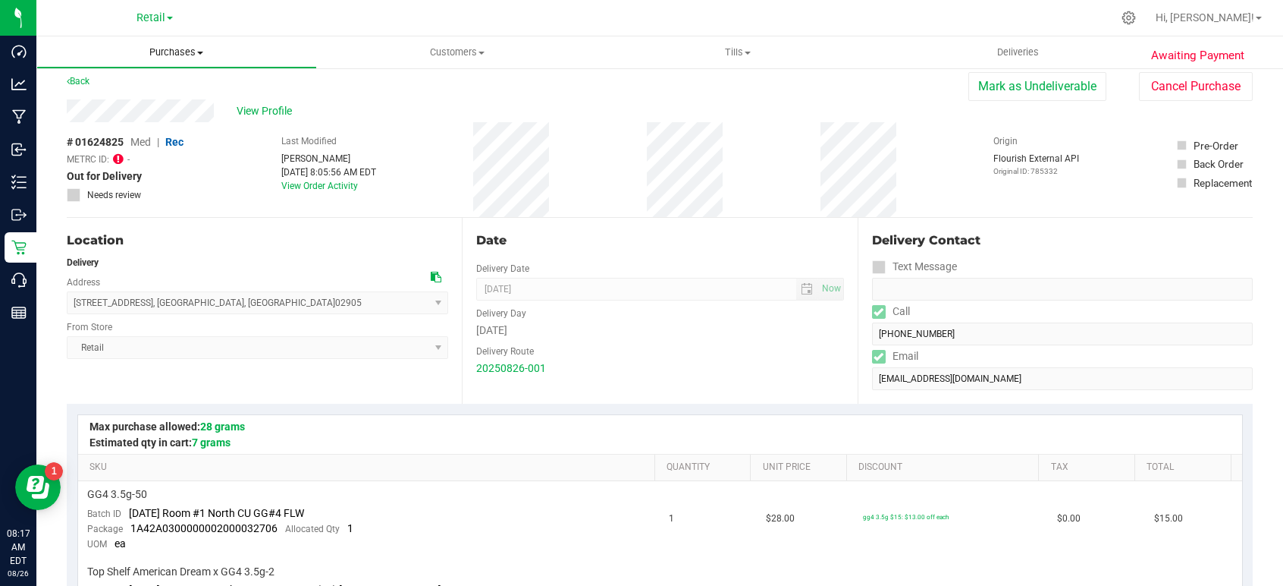
scroll to position [0, 0]
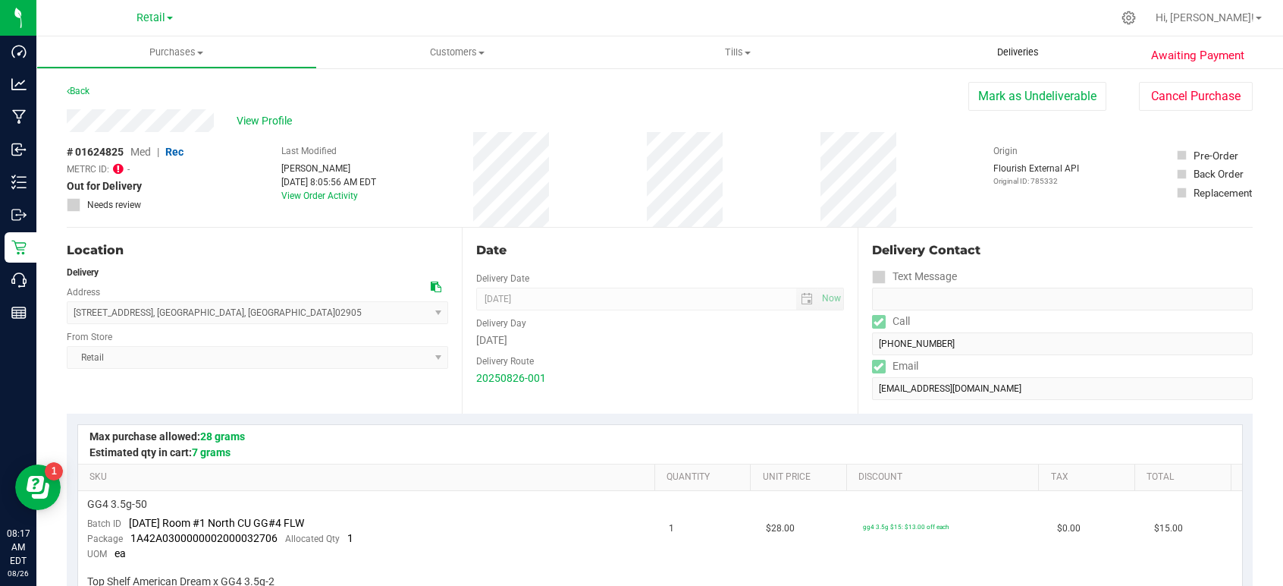
click at [1025, 49] on span "Deliveries" at bounding box center [1018, 53] width 83 height 14
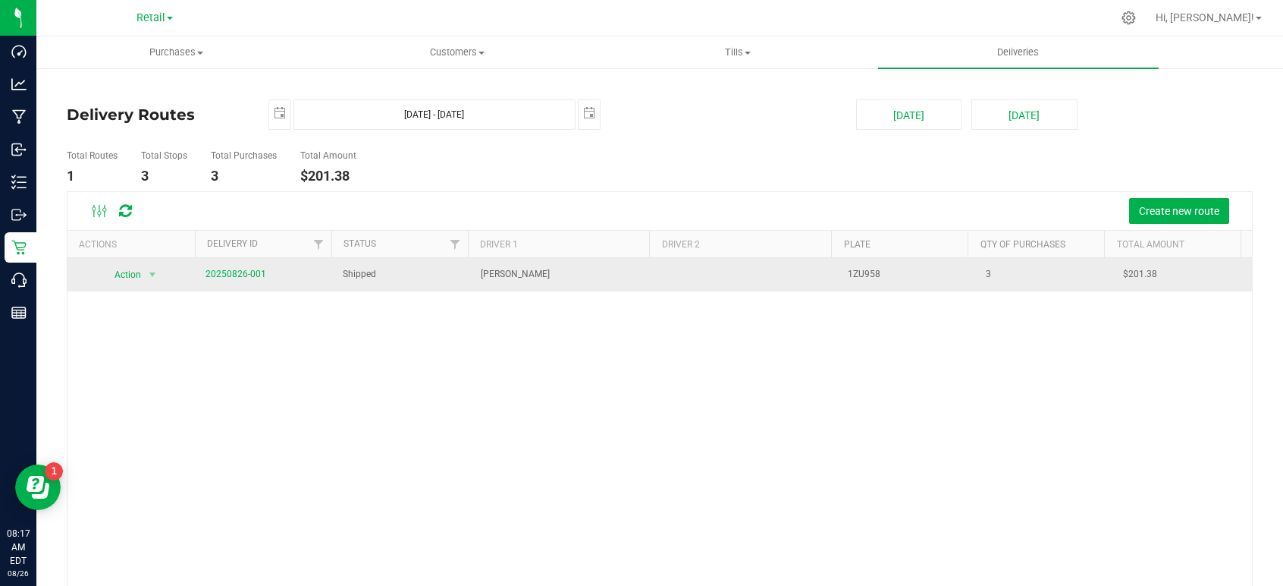
click at [448, 273] on td "Shipped" at bounding box center [403, 274] width 138 height 33
click at [225, 270] on link "20250826-001" at bounding box center [236, 274] width 61 height 11
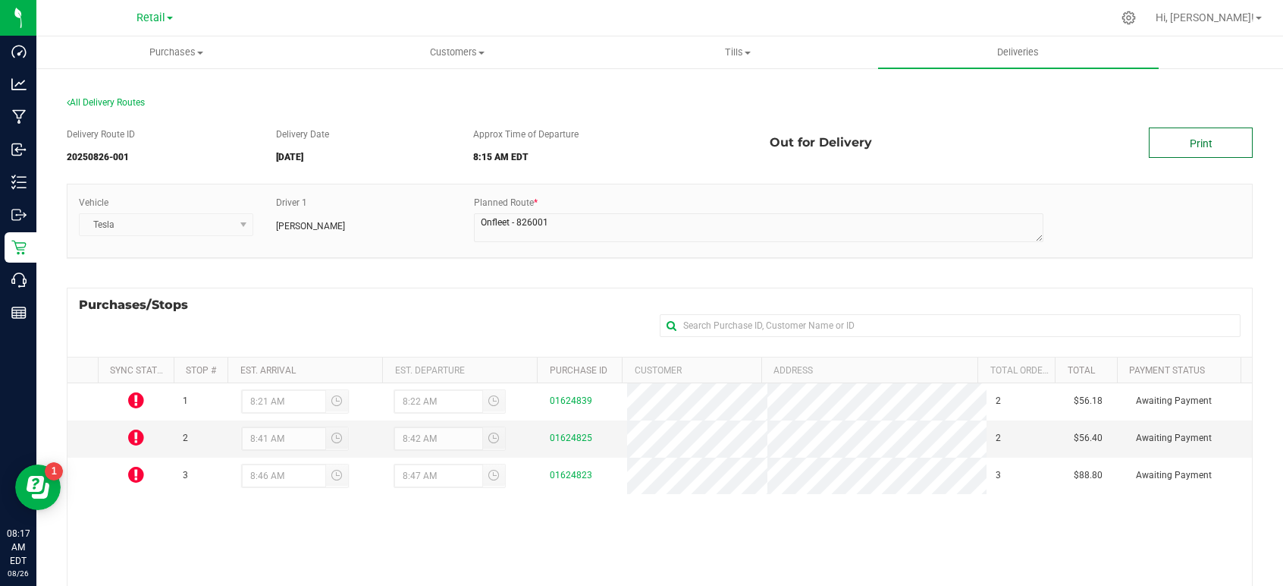
click at [1190, 137] on link "Print" at bounding box center [1201, 142] width 104 height 30
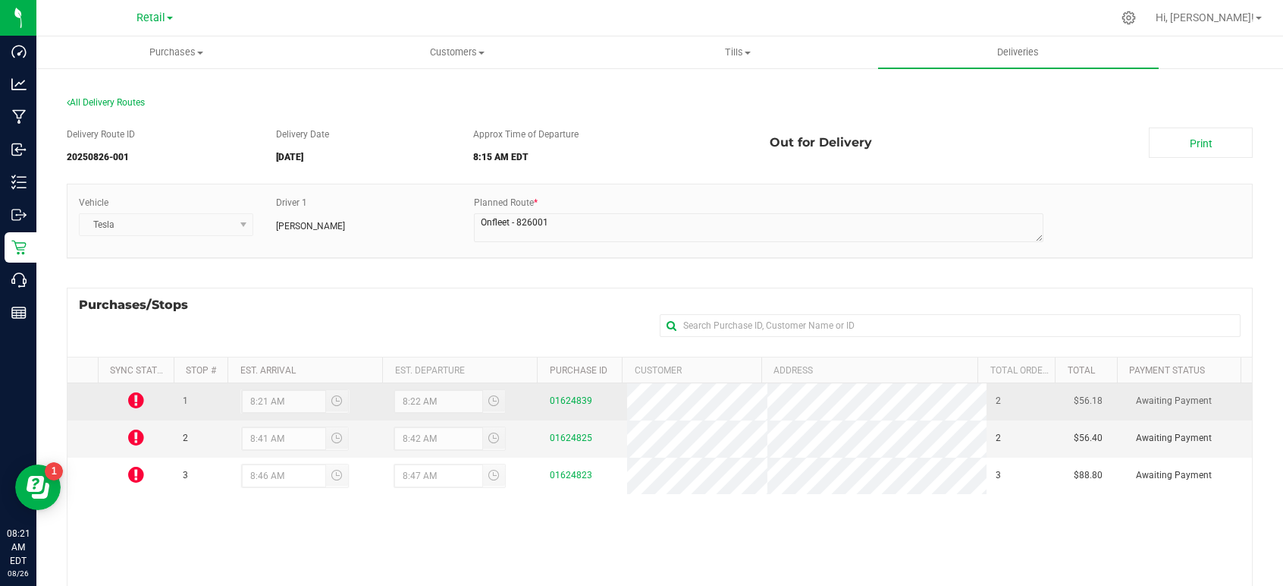
click at [131, 394] on icon at bounding box center [136, 400] width 16 height 18
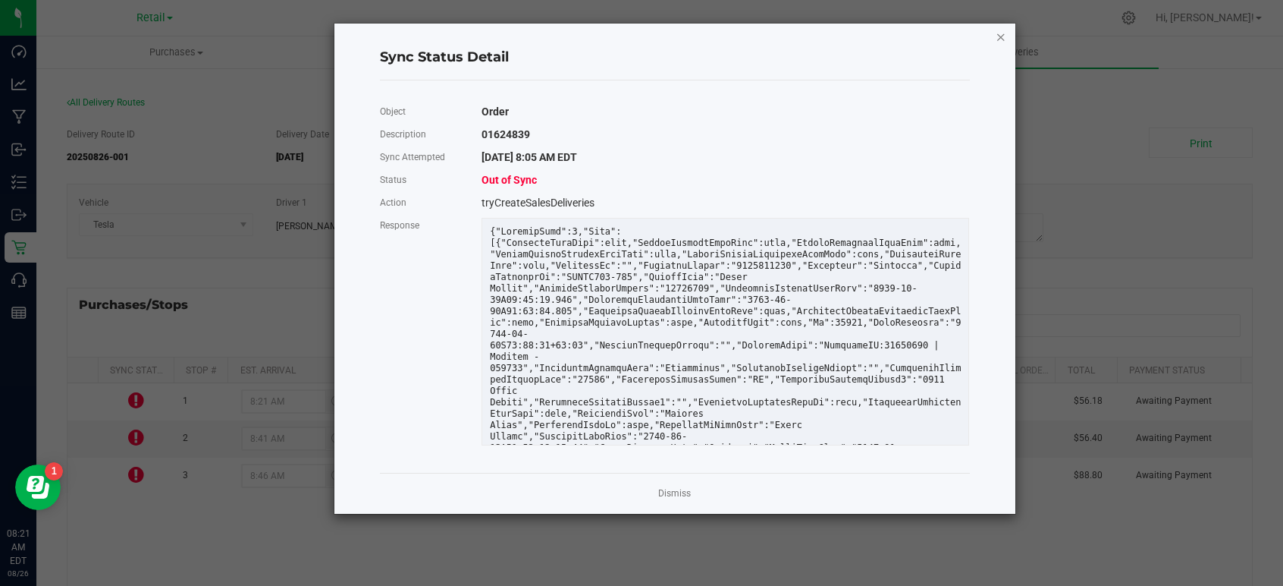
click at [996, 39] on icon "Close" at bounding box center [1001, 36] width 11 height 18
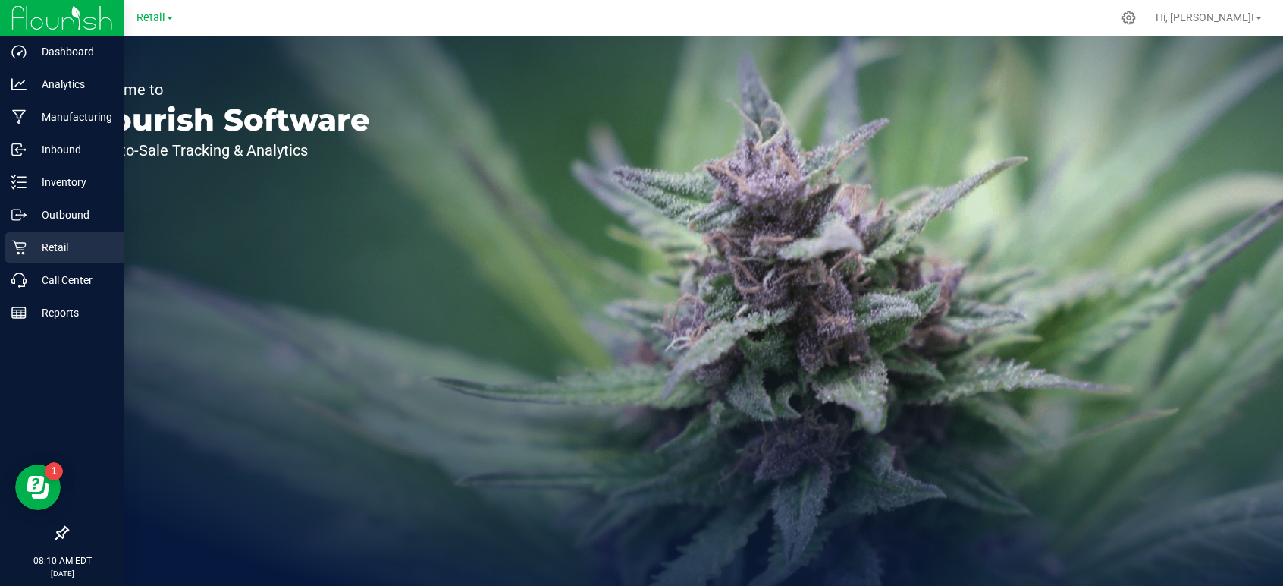
click at [39, 247] on p "Retail" at bounding box center [72, 247] width 91 height 18
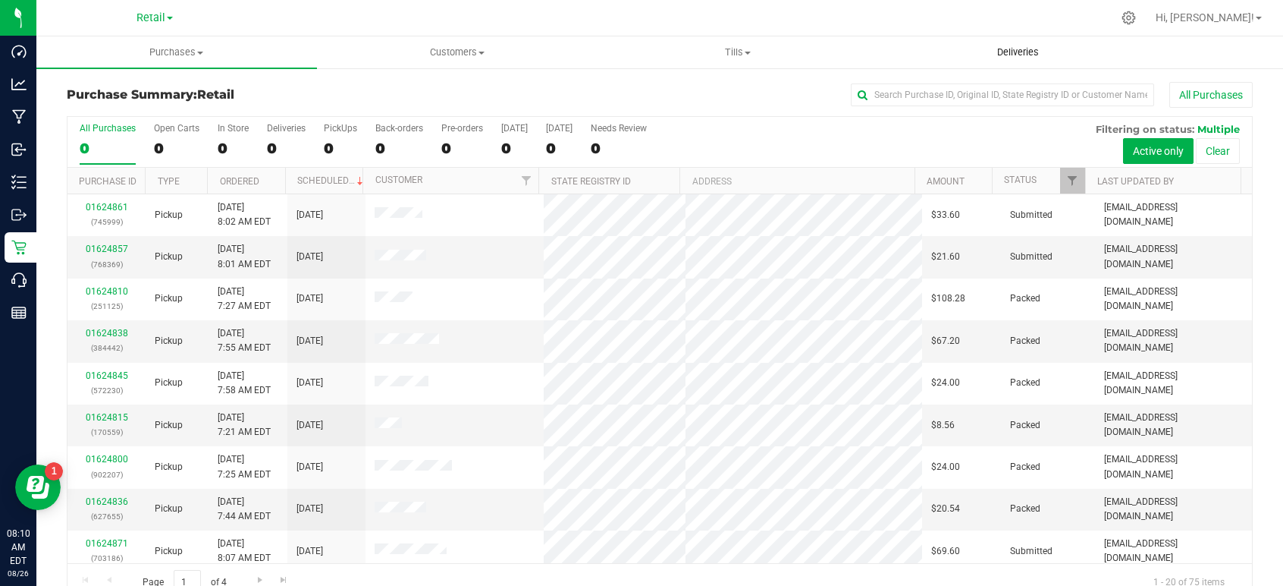
click at [1001, 49] on span "Deliveries" at bounding box center [1018, 53] width 83 height 14
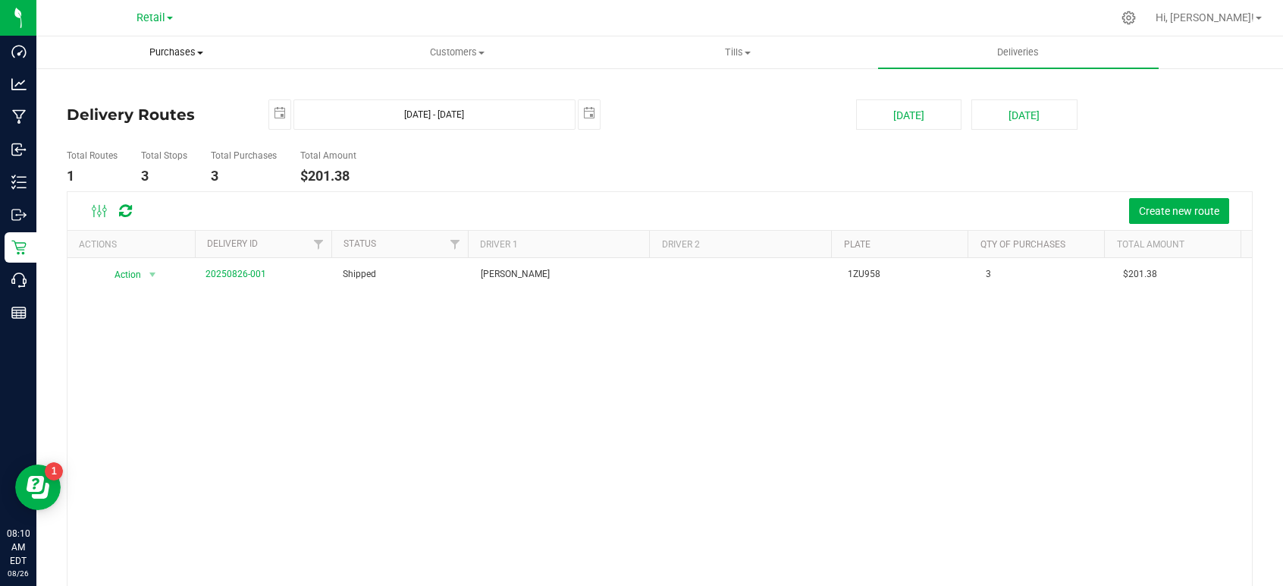
click at [193, 52] on span "Purchases" at bounding box center [176, 53] width 279 height 14
click at [143, 95] on span "Summary of purchases" at bounding box center [114, 91] width 156 height 13
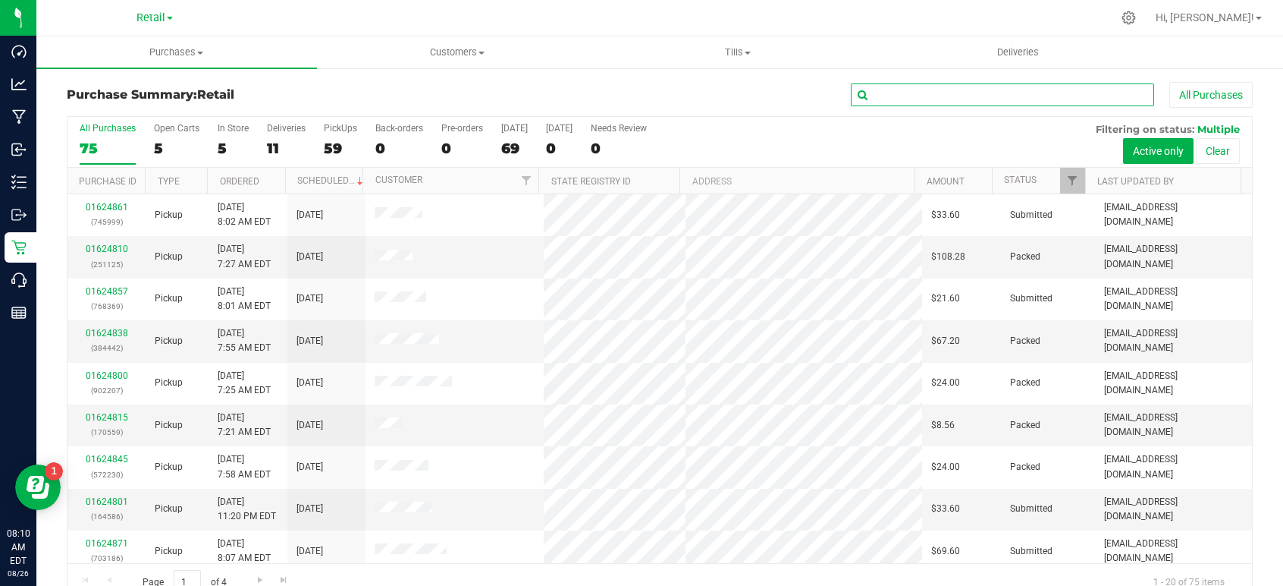
click at [888, 94] on input "text" at bounding box center [1002, 94] width 303 height 23
paste input "01624819"
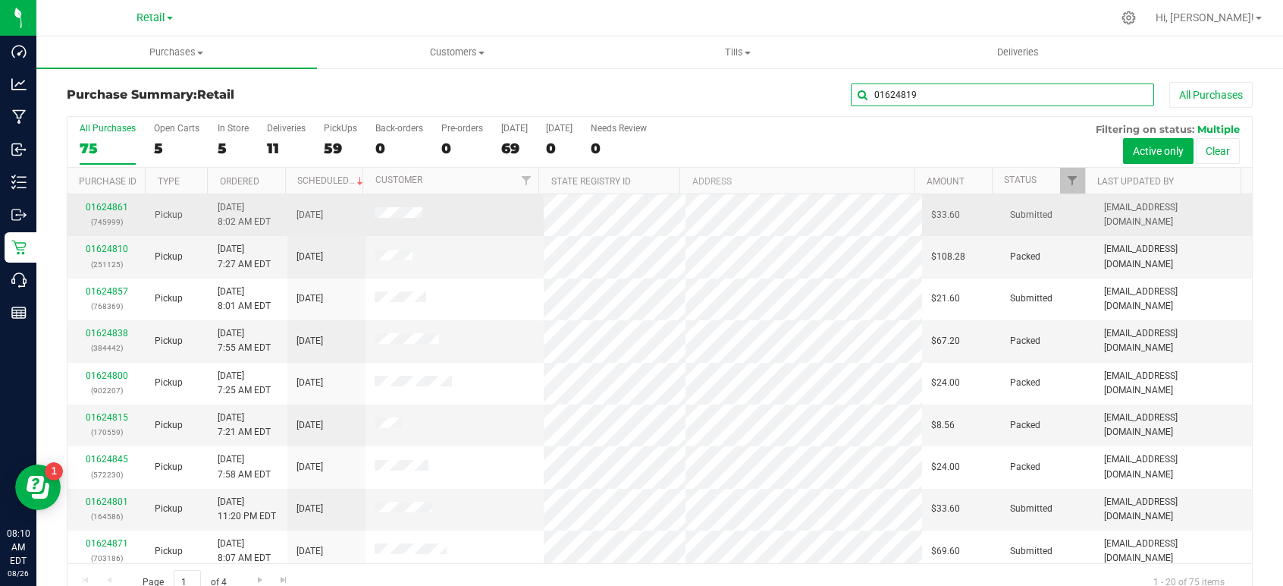
type input "01624819"
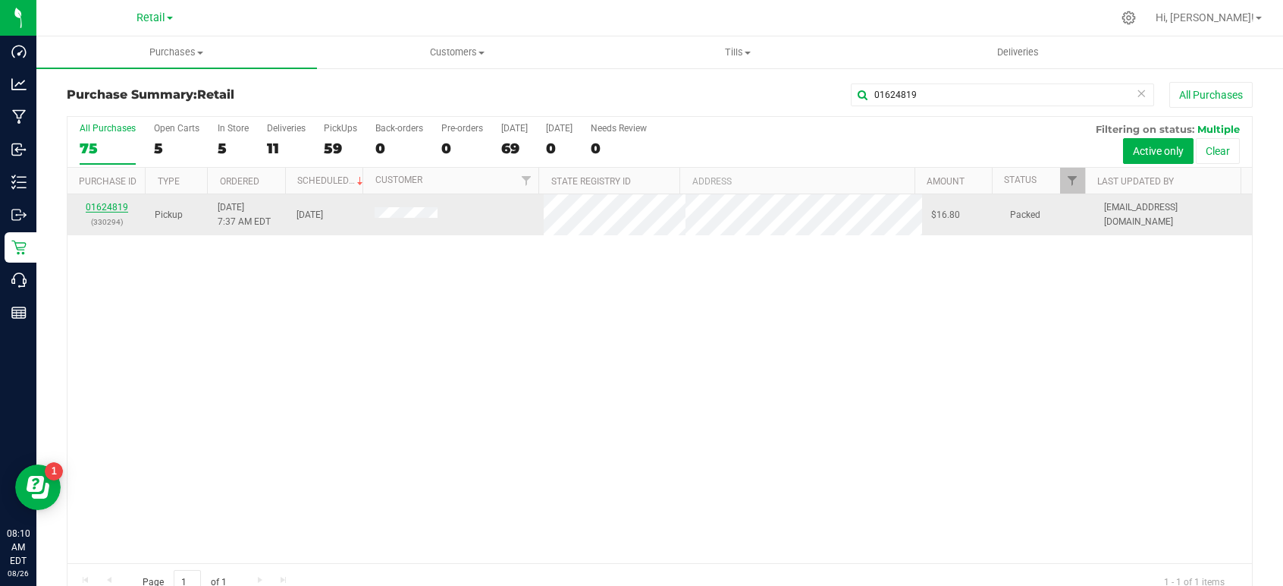
click at [117, 203] on link "01624819" at bounding box center [107, 207] width 42 height 11
